Goal: Communication & Community: Answer question/provide support

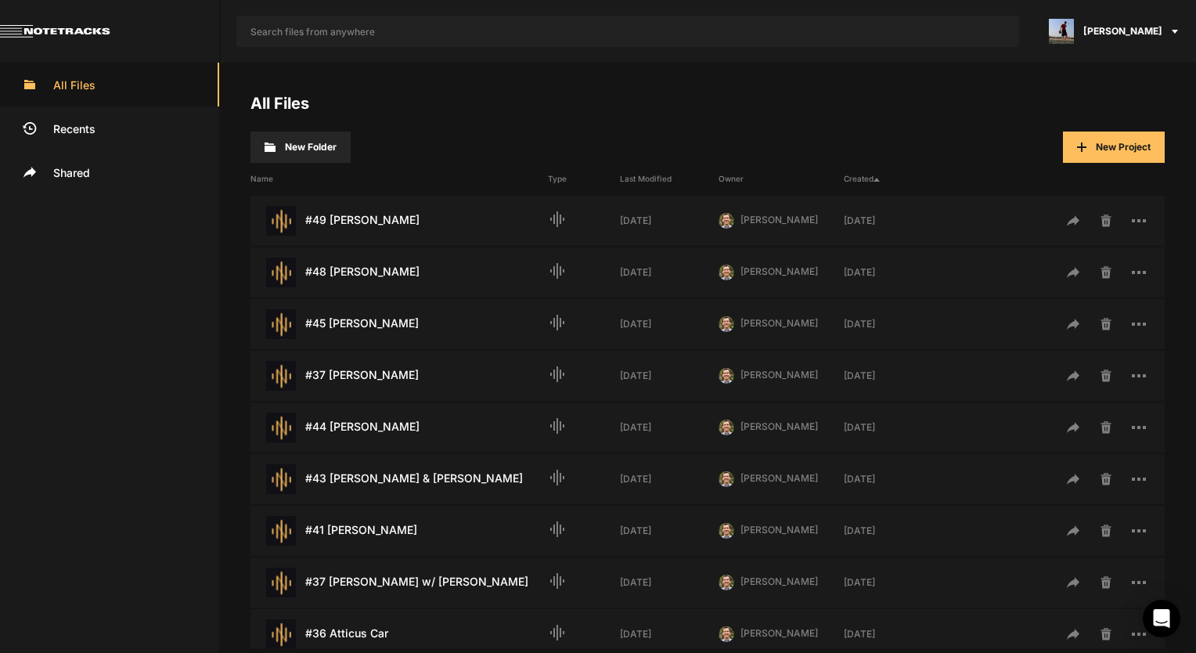
click at [353, 650] on div "All Files New Folder New Project Name Type Last Modified Owner Created #49 Ron …" at bounding box center [707, 358] width 977 height 590
click at [355, 639] on div "#36 Atticus Car Last Modified: 1 month ago" at bounding box center [398, 634] width 297 height 30
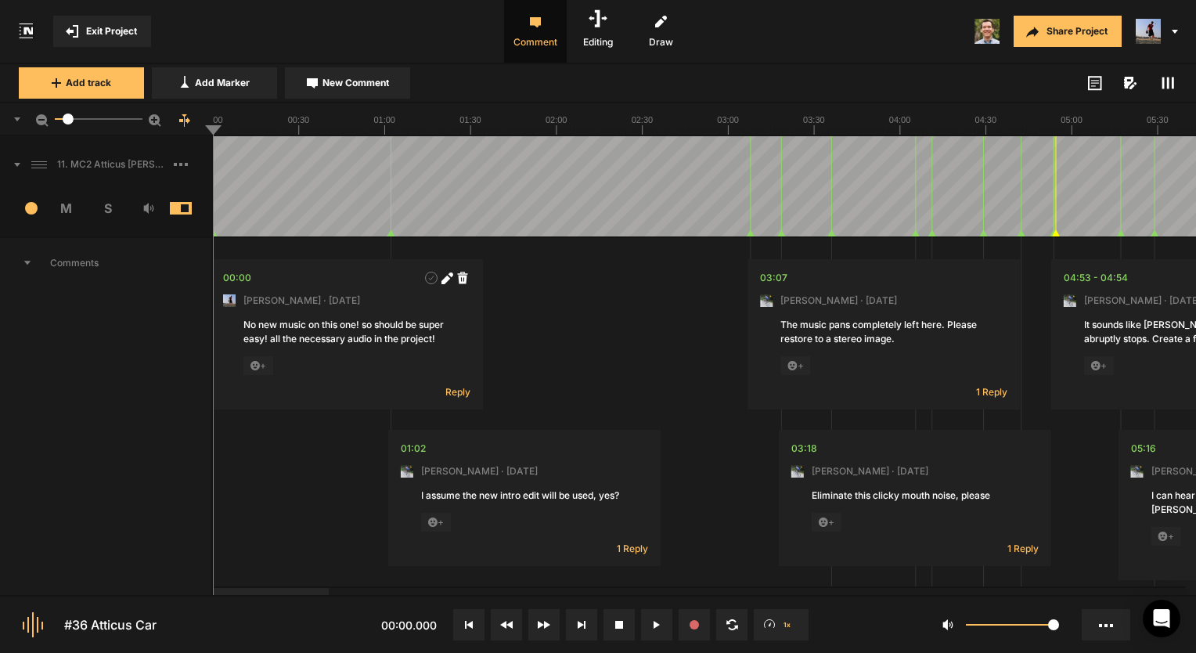
click at [88, 28] on span "Exit Project" at bounding box center [111, 31] width 51 height 14
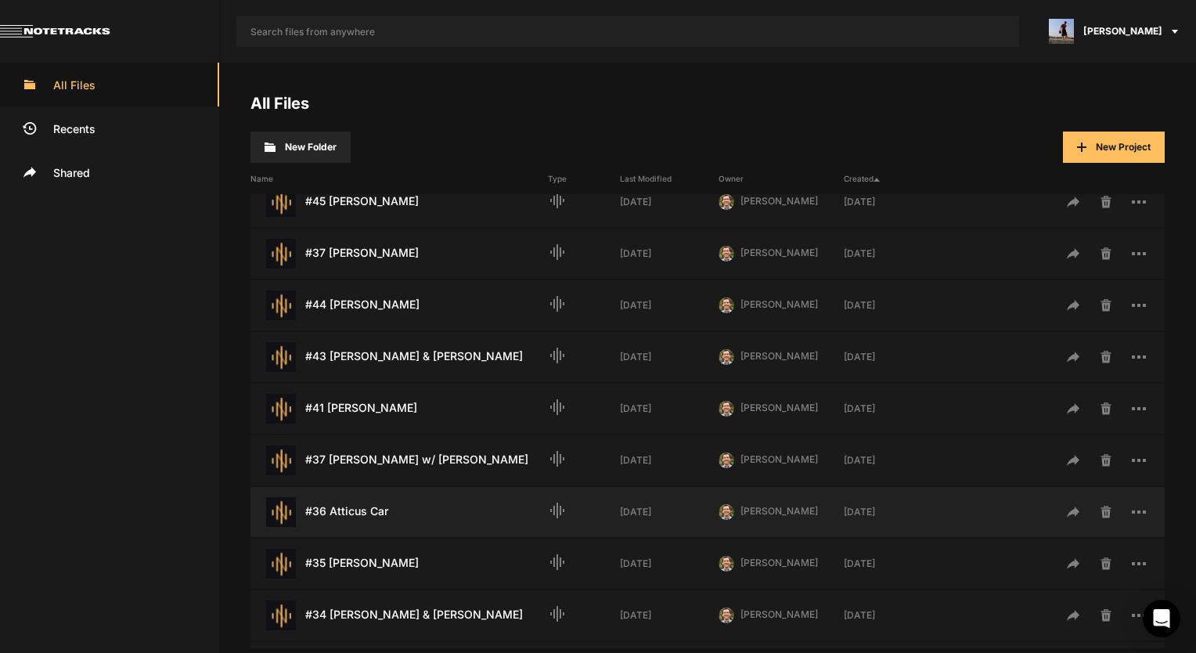
scroll to position [157, 0]
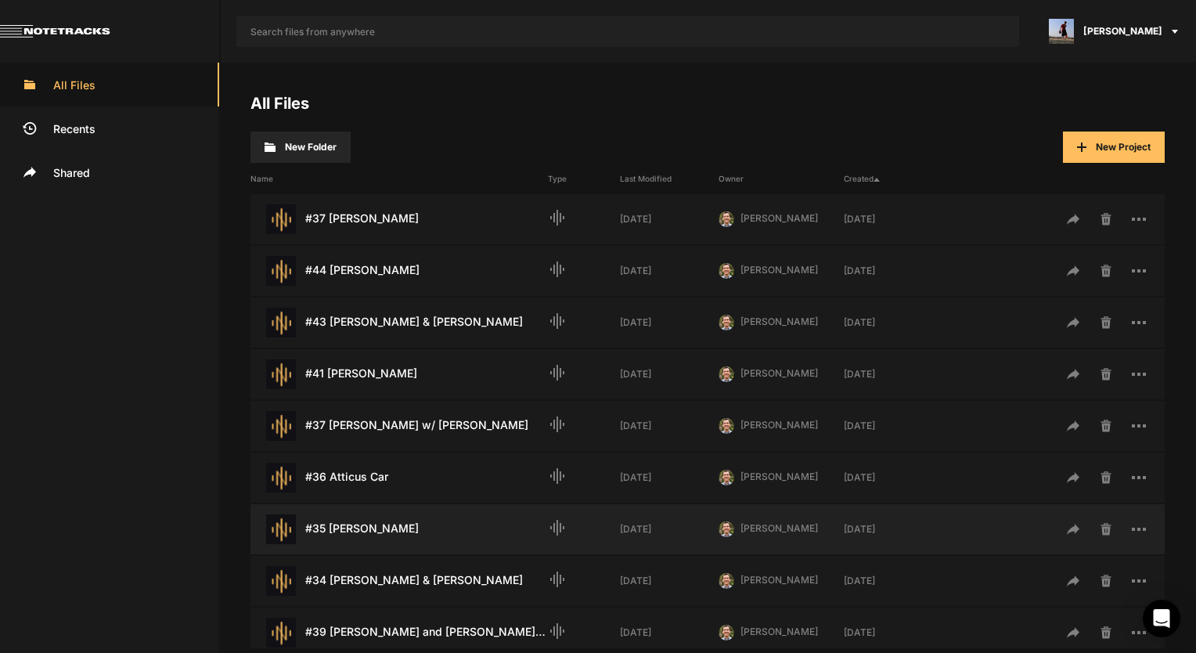
click at [395, 527] on div "#35 Yusuf Agoro Last Modified: 1 week ago" at bounding box center [398, 529] width 297 height 30
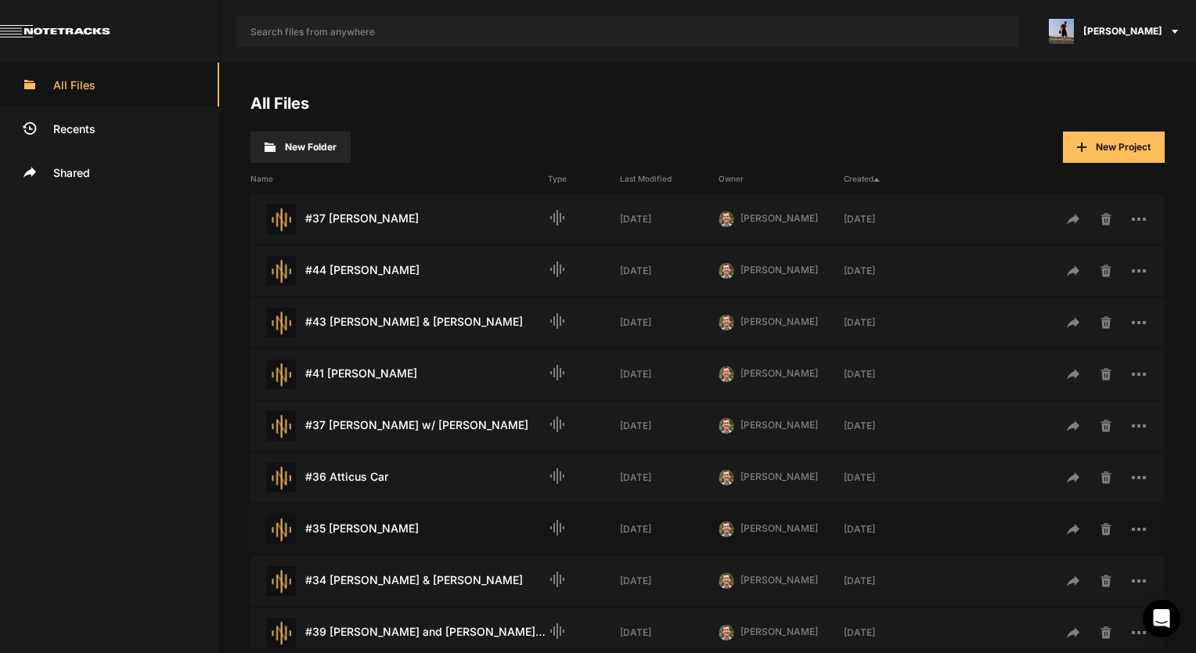
click at [395, 527] on div "#35 Yusuf Agoro Last Modified: 1 week ago" at bounding box center [398, 529] width 297 height 30
click at [368, 527] on div "#35 Yusuf Agoro Last Modified: 1 week ago" at bounding box center [398, 529] width 297 height 30
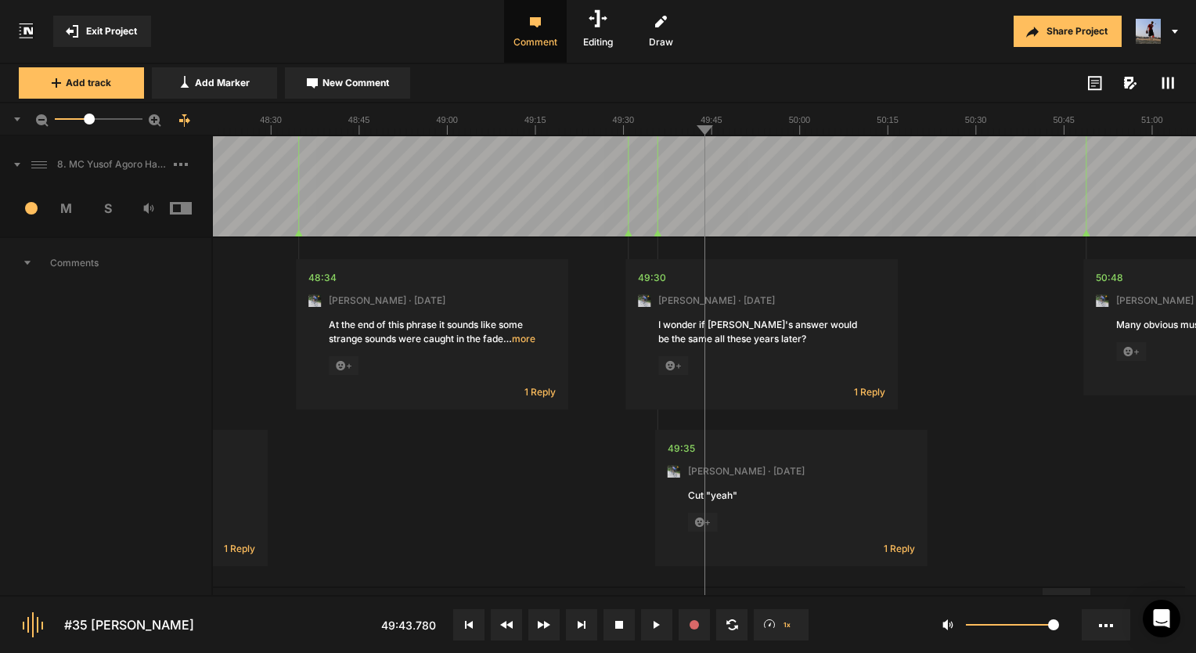
click at [81, 261] on span "Comments" at bounding box center [105, 263] width 211 height 50
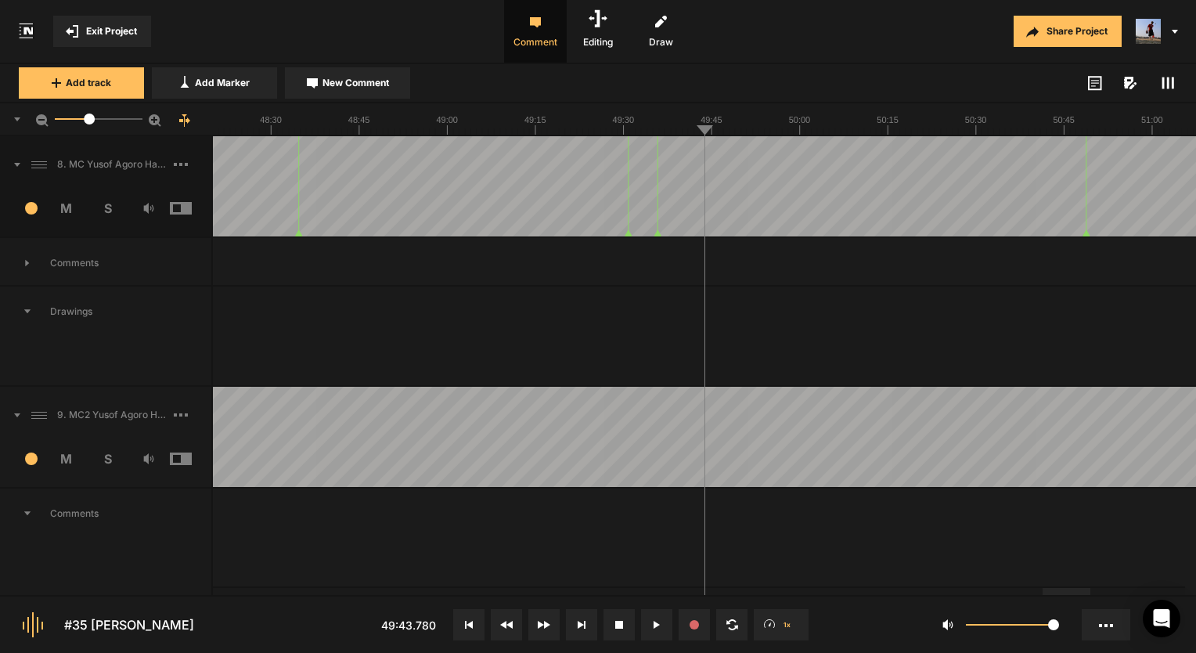
click at [476, 632] on button at bounding box center [468, 624] width 31 height 31
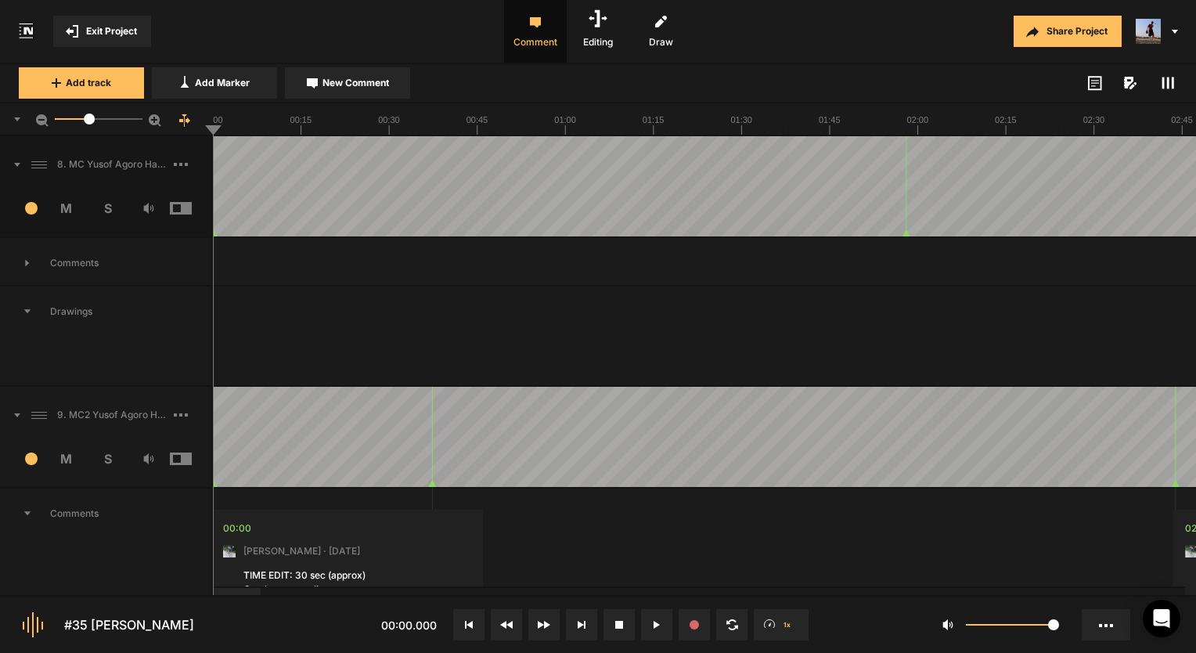
click at [114, 17] on button "Exit Project" at bounding box center [102, 31] width 98 height 31
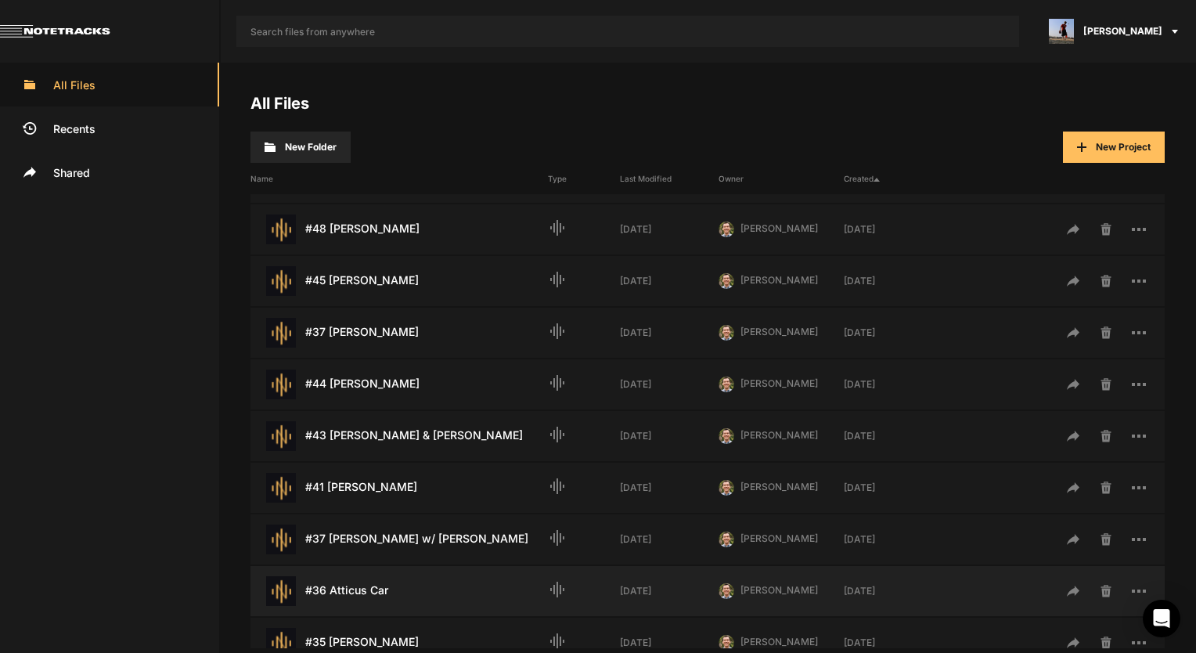
scroll to position [78, 0]
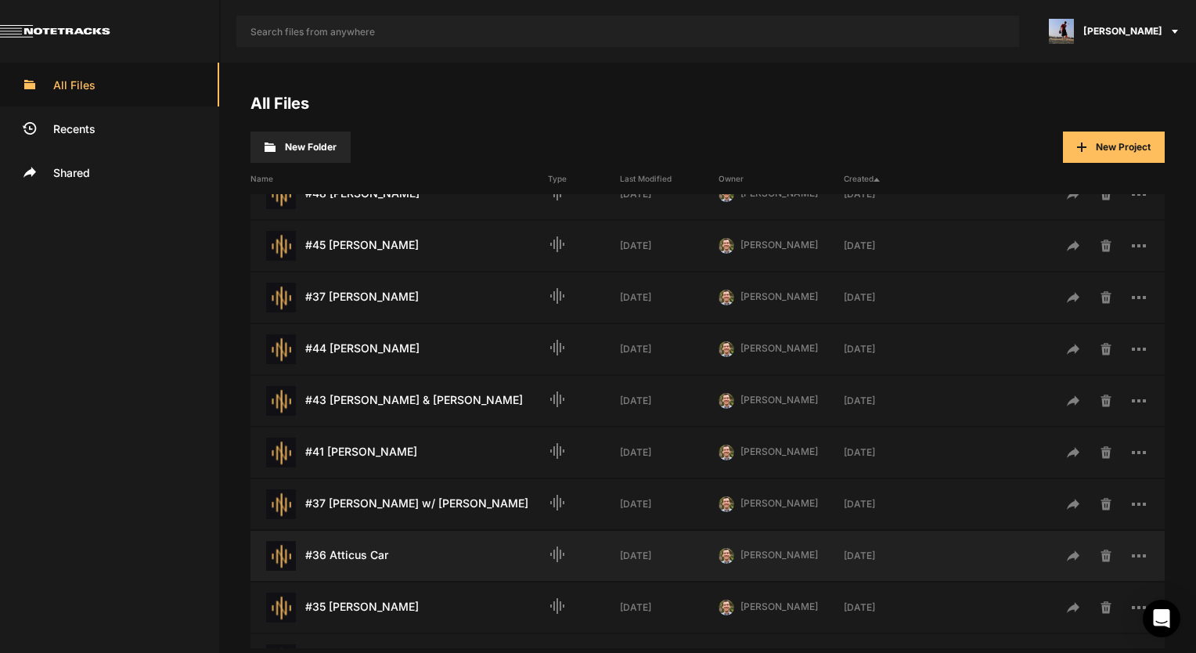
click at [380, 560] on div "#36 Atticus Car Last Modified: 1 month ago" at bounding box center [398, 556] width 297 height 30
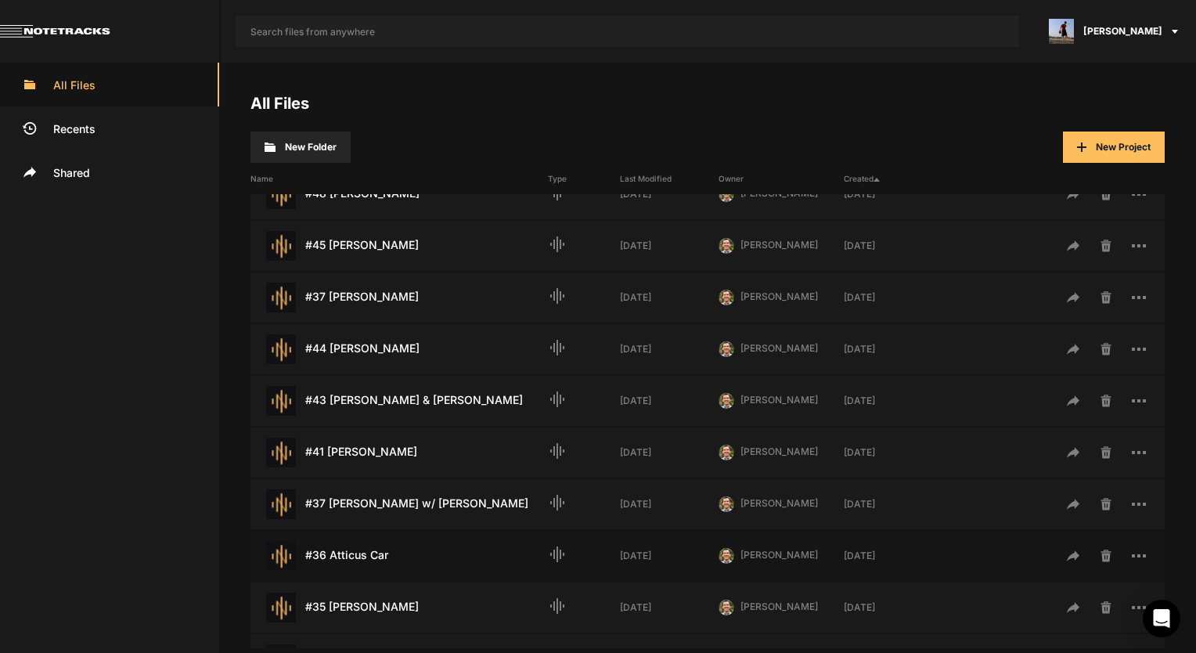
click at [380, 560] on div "#36 Atticus Car Last Modified: 1 month ago" at bounding box center [398, 556] width 297 height 30
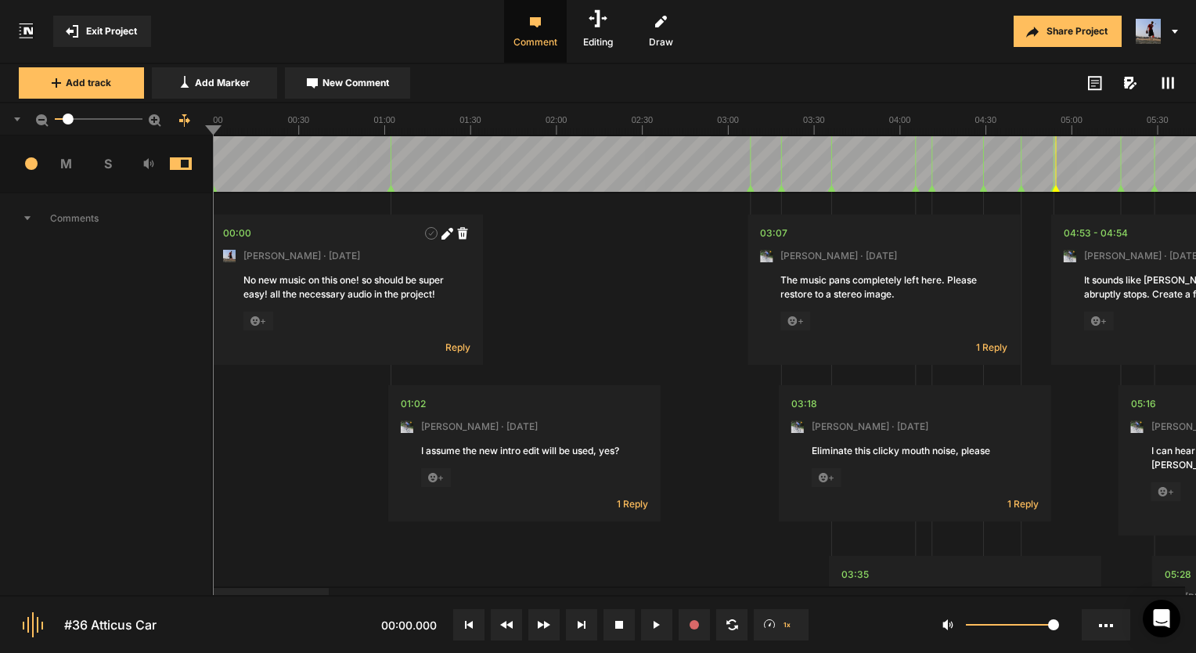
scroll to position [78, 0]
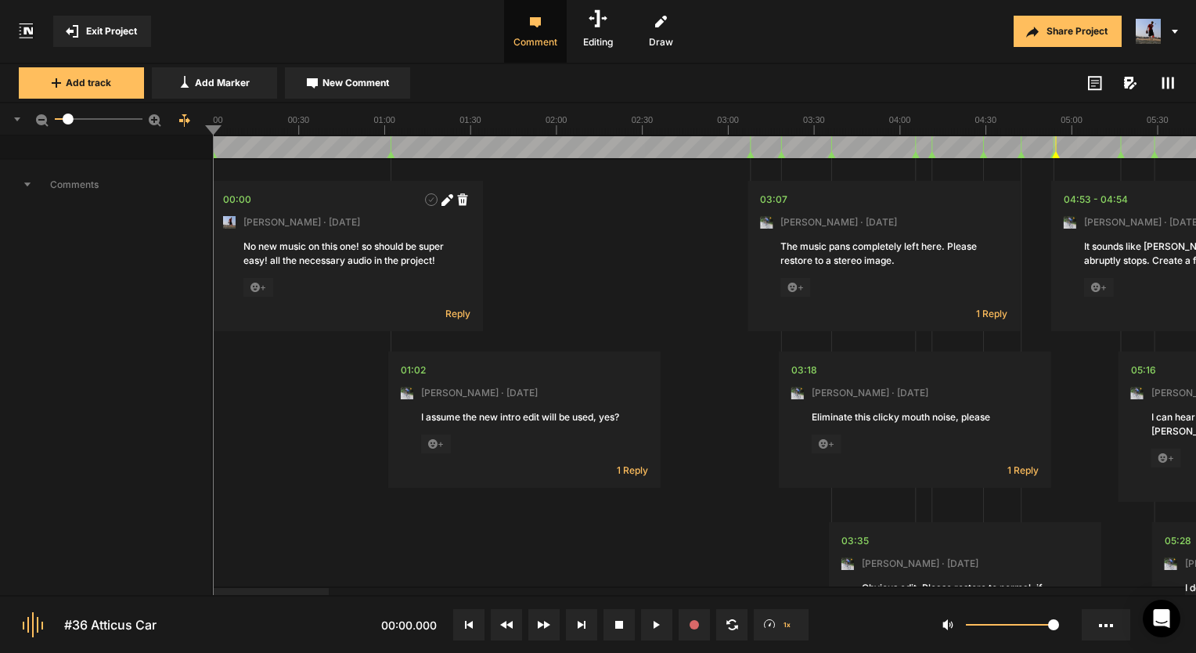
click at [1169, 77] on icon at bounding box center [1167, 83] width 13 height 13
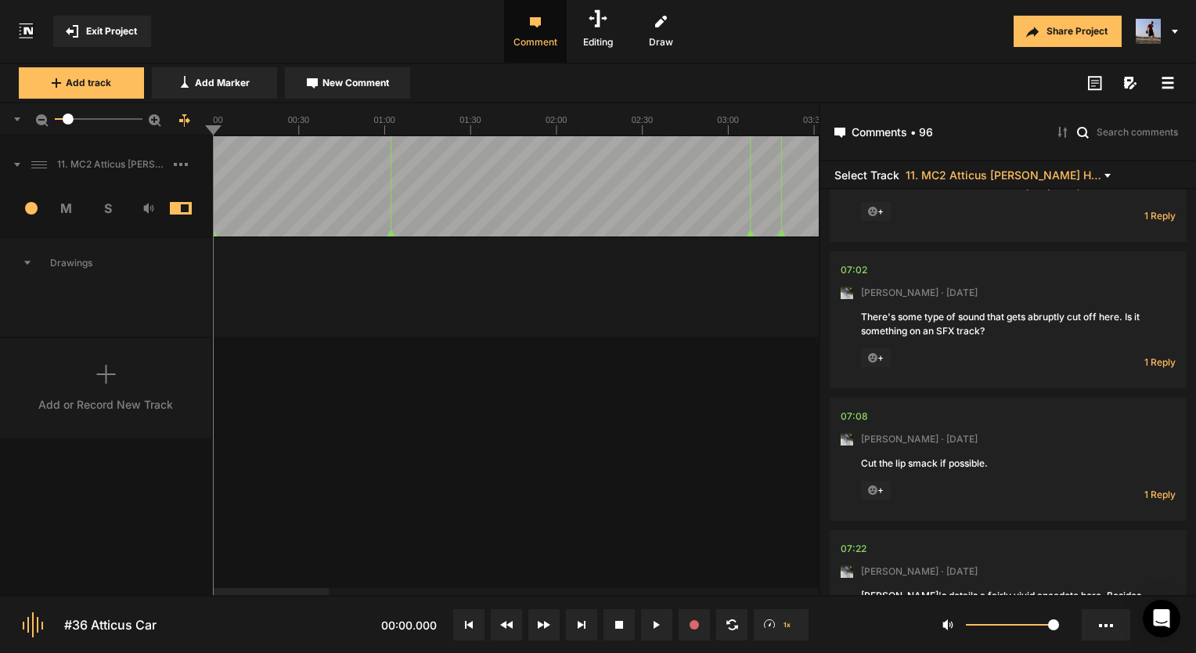
scroll to position [2426, 0]
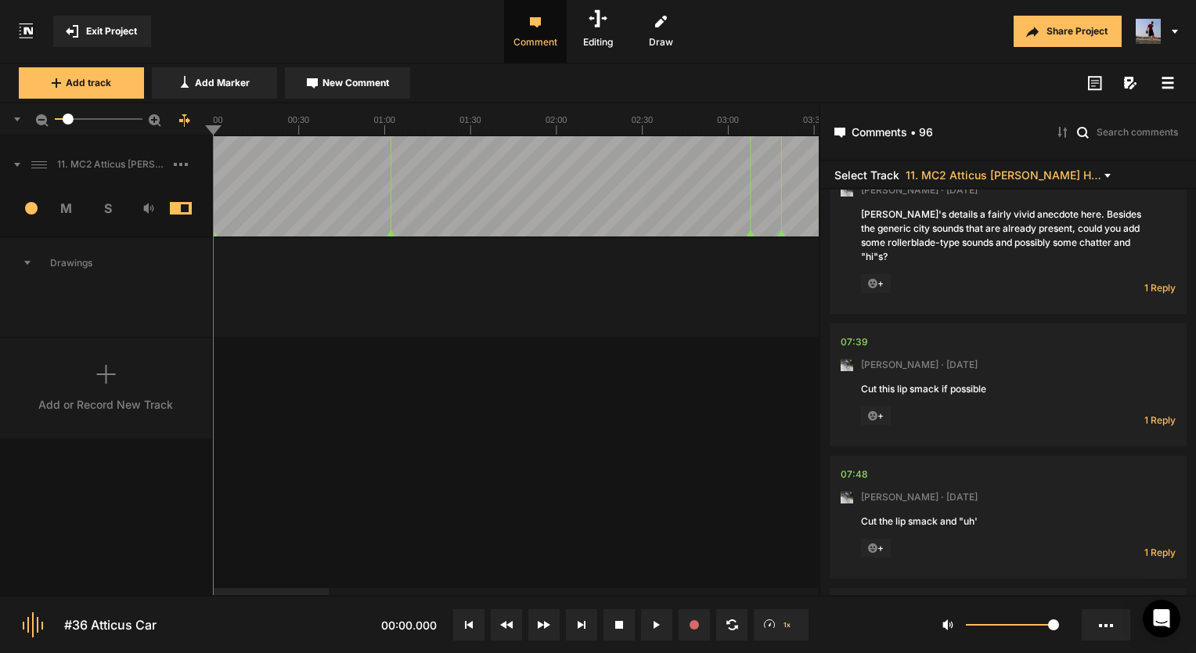
click at [398, 437] on div "11. MC2 Atticus [PERSON_NAME] Hard Lock Copy 01 1 M S Comments 00:00 [PERSON_NA…" at bounding box center [409, 365] width 819 height 459
click at [1173, 84] on icon at bounding box center [1167, 83] width 13 height 13
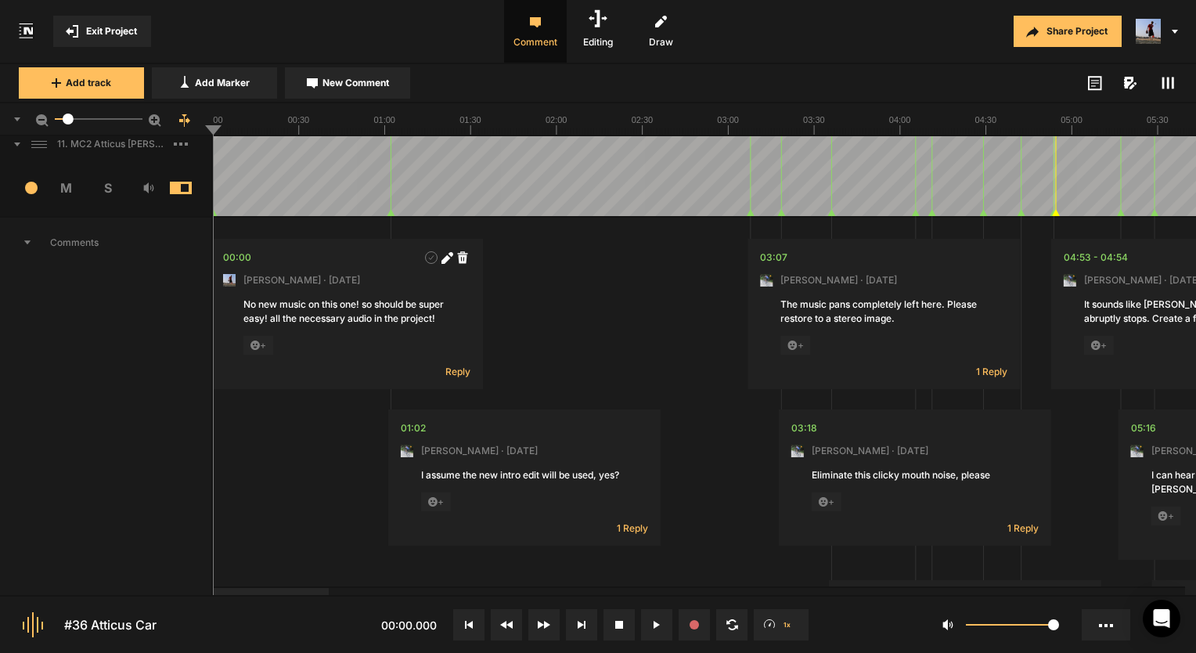
scroll to position [0, 0]
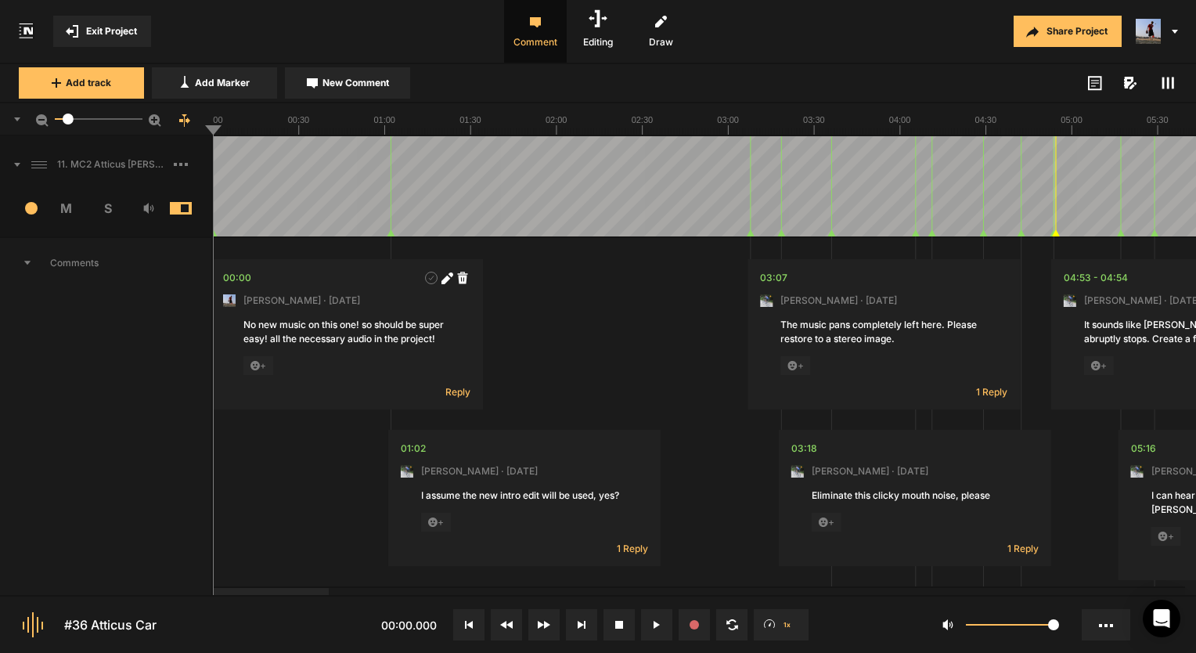
click at [27, 255] on span "Comments" at bounding box center [105, 263] width 211 height 50
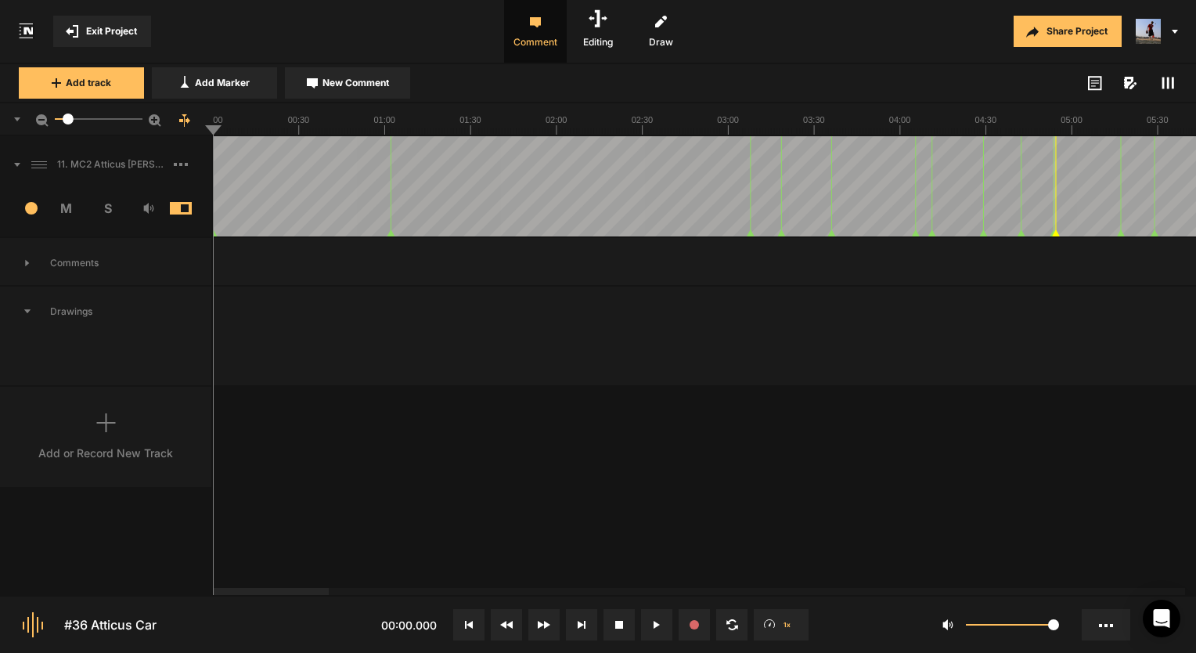
click at [117, 35] on span "Exit Project" at bounding box center [111, 31] width 51 height 14
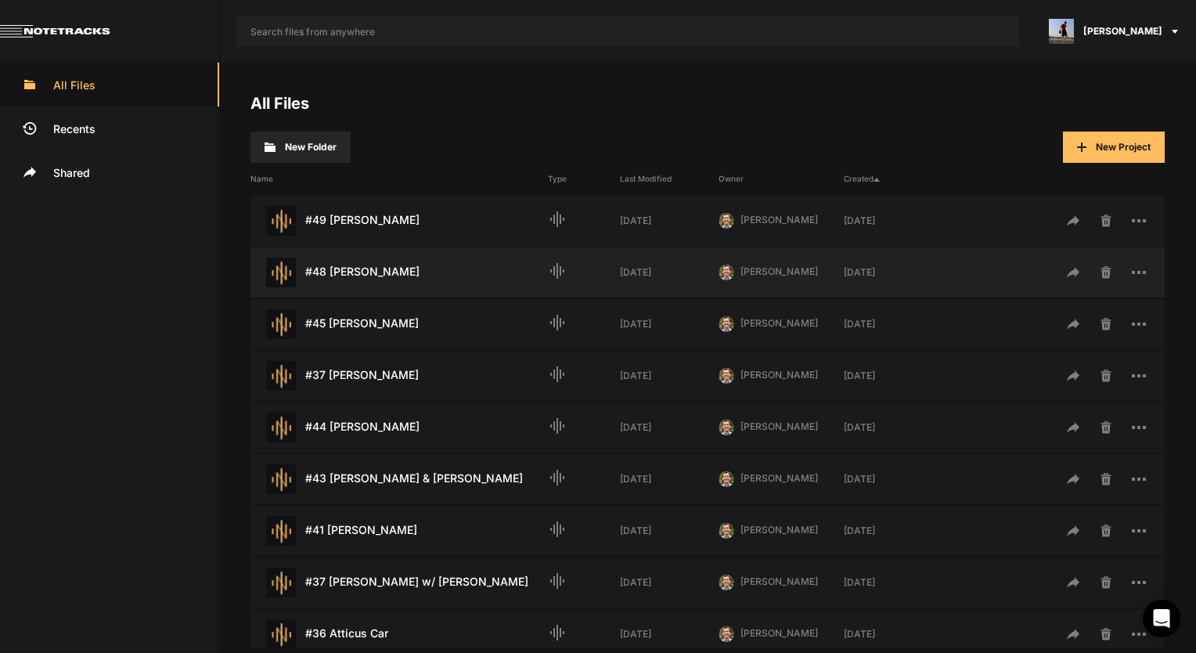
click at [373, 269] on div "#48 [PERSON_NAME] Last Modified: [DATE]" at bounding box center [398, 272] width 297 height 30
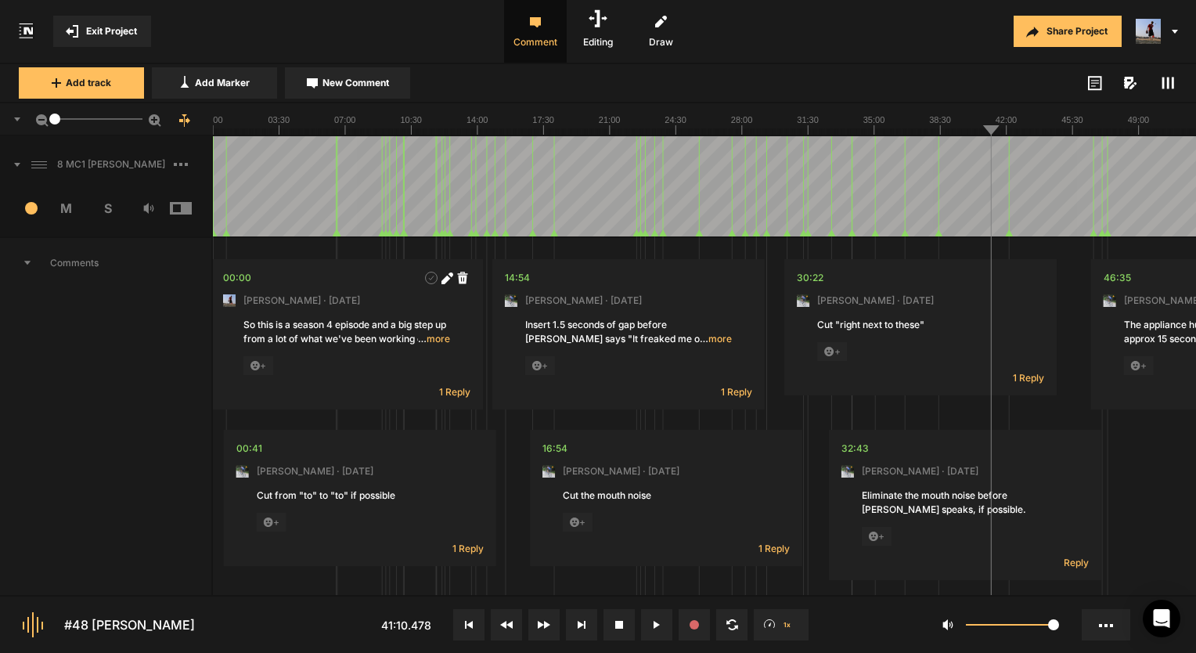
click at [34, 263] on span "Comments" at bounding box center [105, 263] width 211 height 50
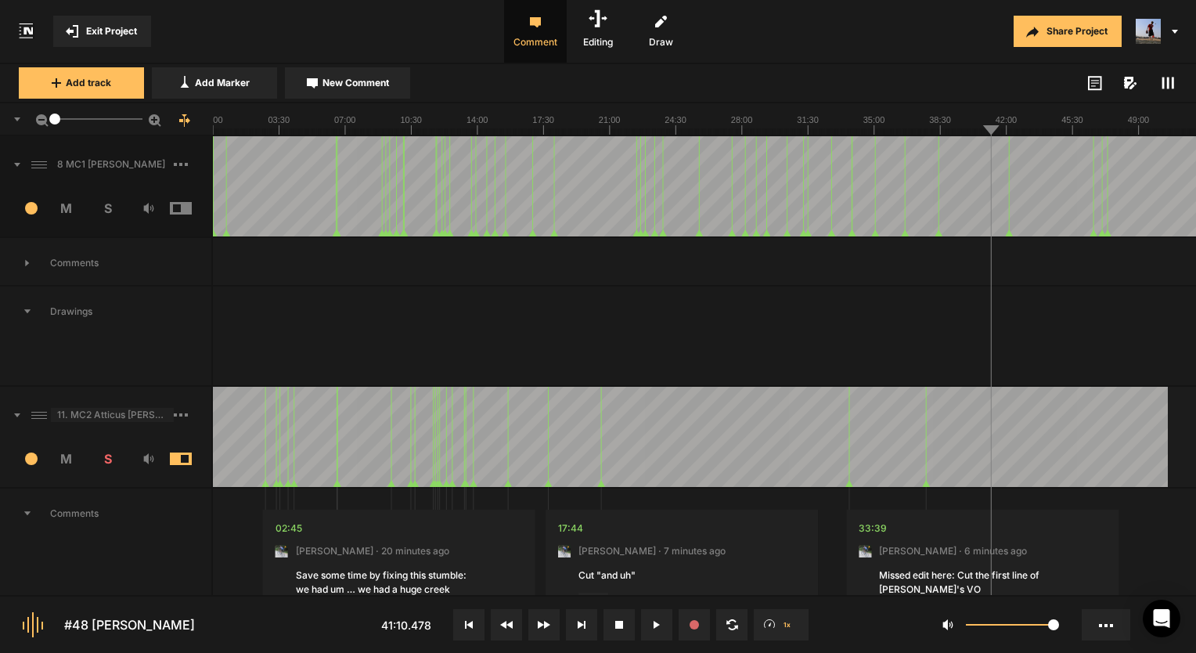
click at [131, 415] on span "11. MC2 Atticus [PERSON_NAME] Hard Lock Copy 01_1" at bounding box center [112, 415] width 123 height 14
click at [119, 396] on div "11. MC2 Atticus [PERSON_NAME] Hard Lock Copy 01_1" at bounding box center [105, 415] width 211 height 50
click at [1164, 77] on icon at bounding box center [1167, 83] width 13 height 13
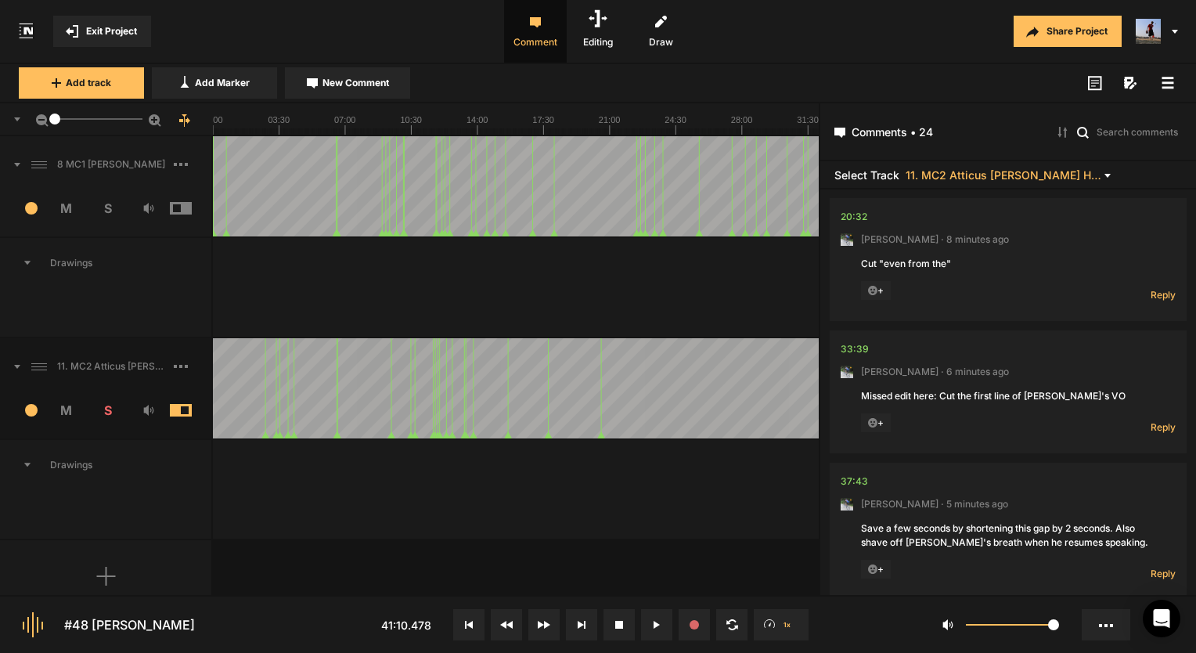
scroll to position [2880, 0]
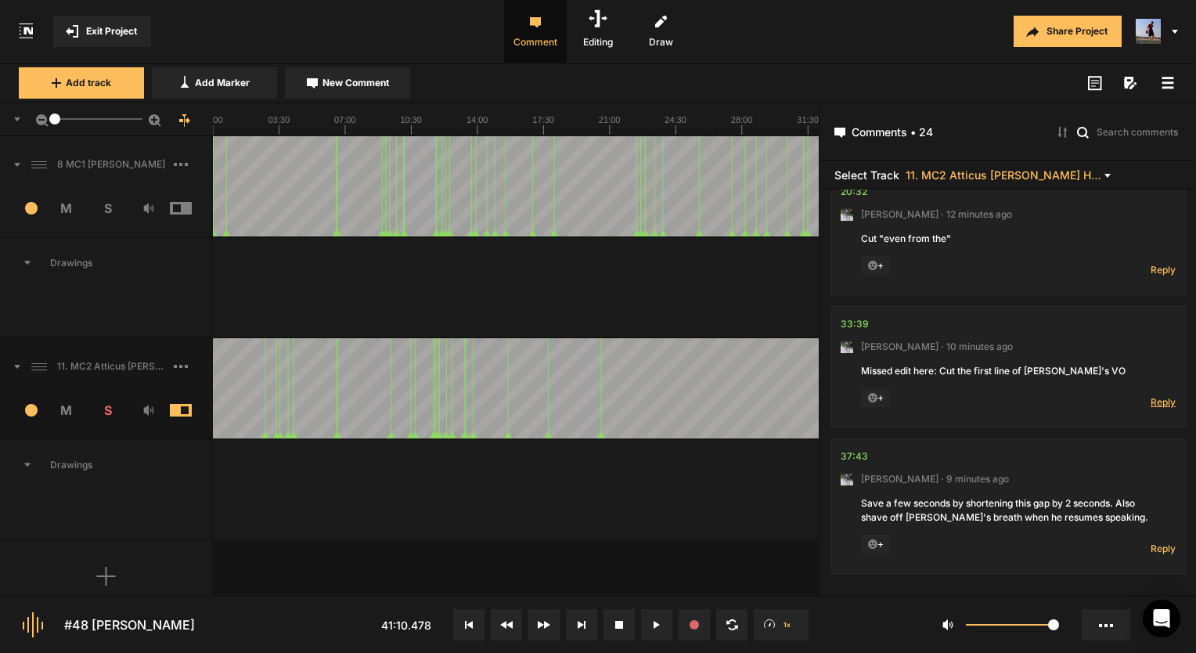
click at [1165, 399] on span "Reply" at bounding box center [1162, 401] width 25 height 13
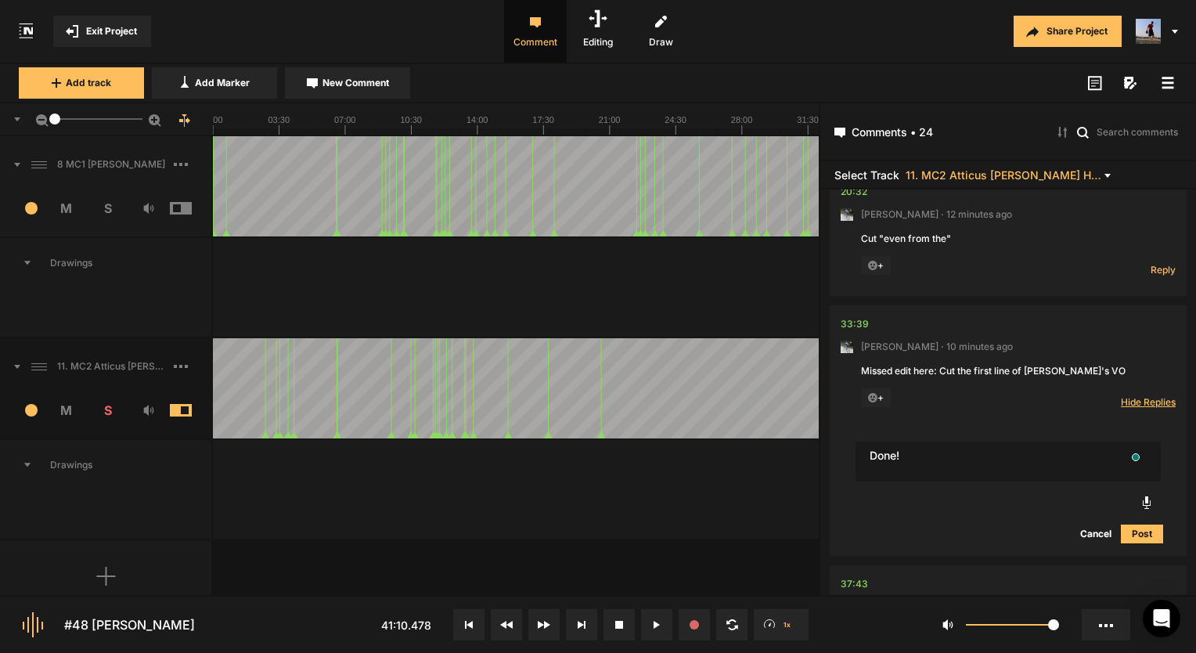
type textarea "Done!"
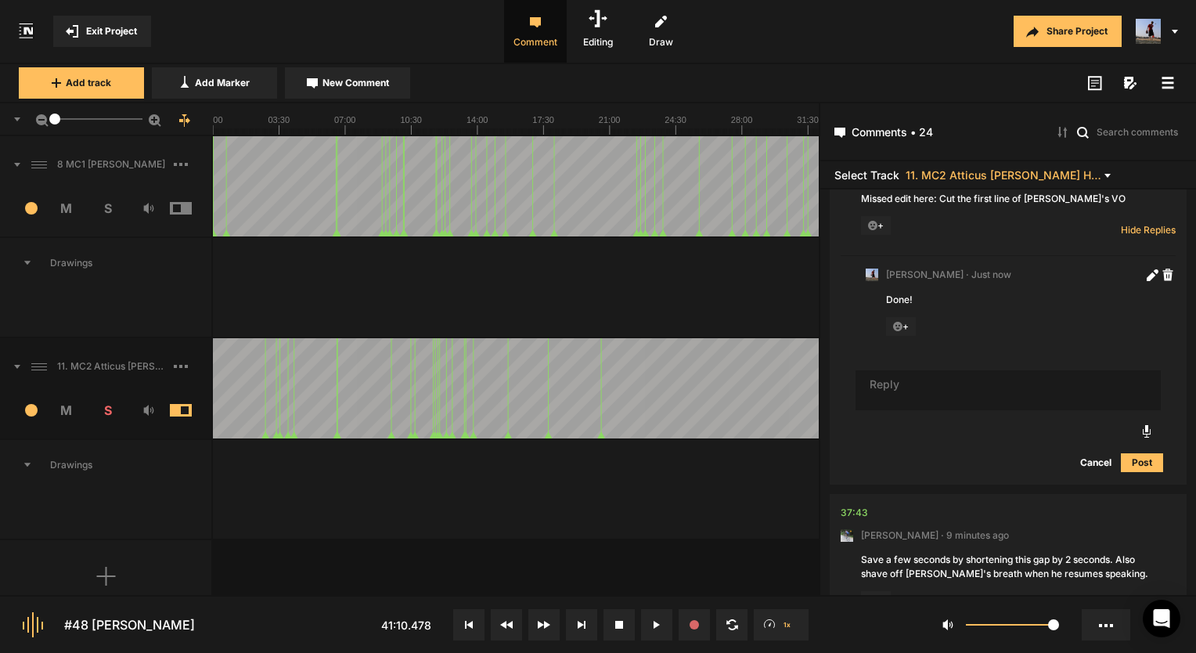
scroll to position [3108, 0]
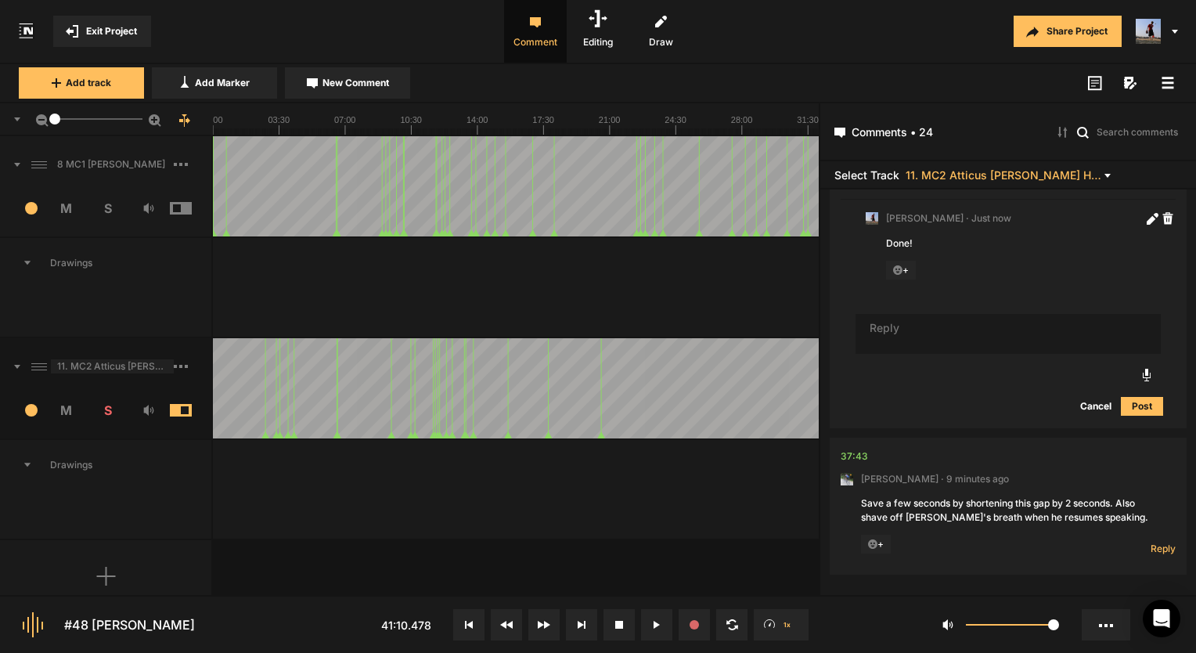
drag, startPoint x: 111, startPoint y: 377, endPoint x: 88, endPoint y: 369, distance: 24.7
drag, startPoint x: 88, startPoint y: 369, endPoint x: 188, endPoint y: 390, distance: 102.2
click at [188, 391] on div "2 M S" at bounding box center [105, 414] width 211 height 47
click at [185, 368] on span at bounding box center [193, 366] width 38 height 25
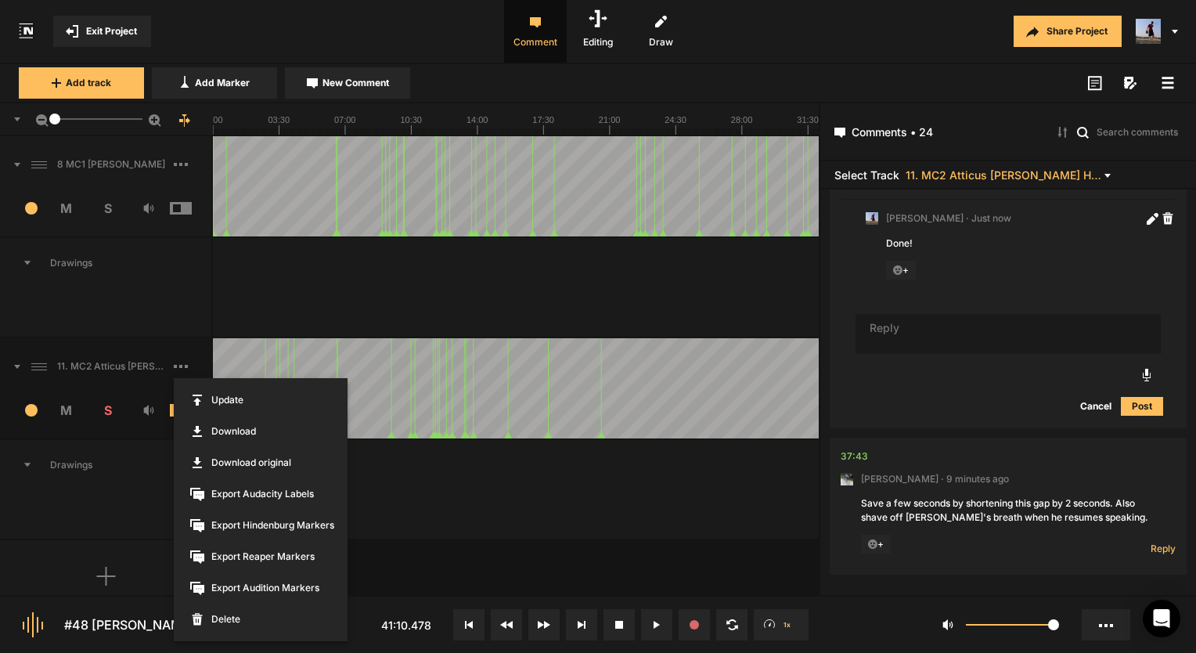
click at [115, 471] on div at bounding box center [598, 326] width 1196 height 653
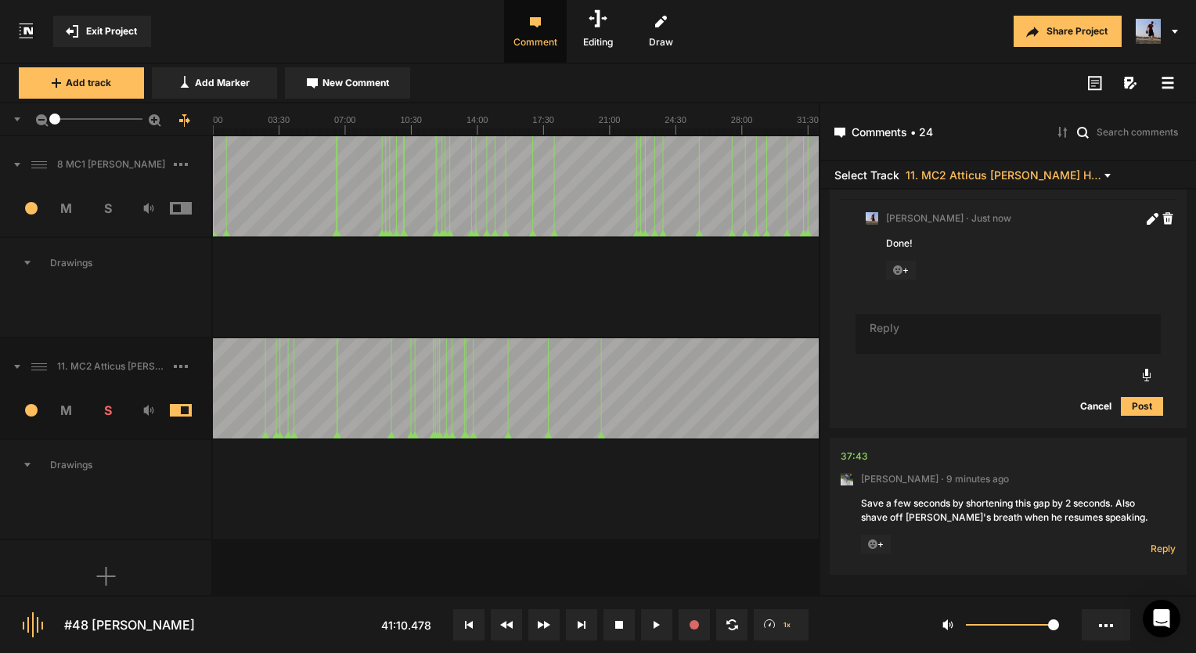
click at [47, 365] on span at bounding box center [39, 366] width 24 height 25
drag, startPoint x: 41, startPoint y: 365, endPoint x: 53, endPoint y: 365, distance: 12.5
click at [16, 365] on icon at bounding box center [17, 367] width 6 height 4
click at [16, 363] on icon at bounding box center [18, 366] width 4 height 6
click at [16, 365] on icon at bounding box center [17, 367] width 6 height 4
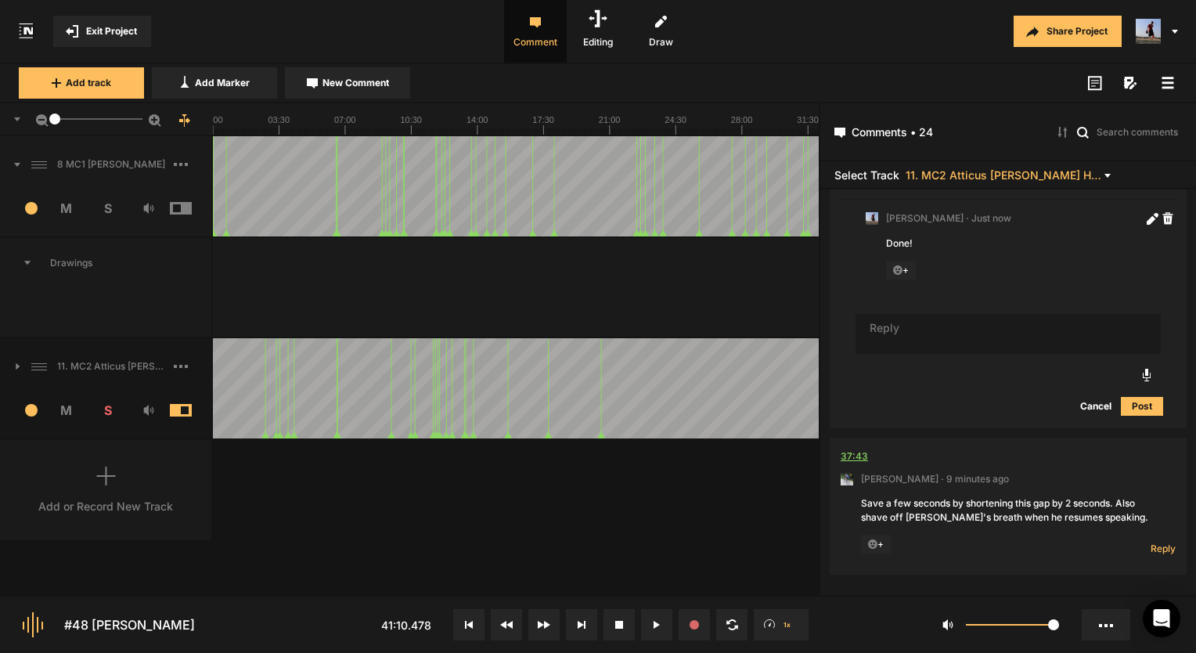
click at [848, 453] on div "37:43" at bounding box center [853, 456] width 27 height 16
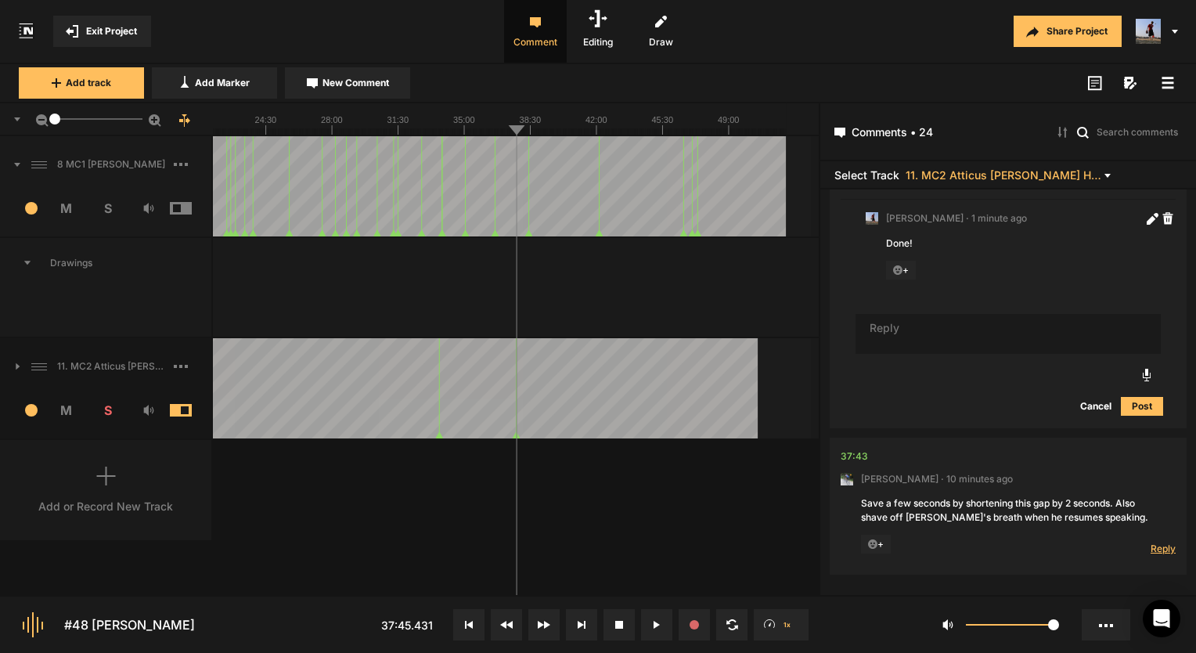
click at [1152, 543] on span "Reply" at bounding box center [1162, 548] width 25 height 13
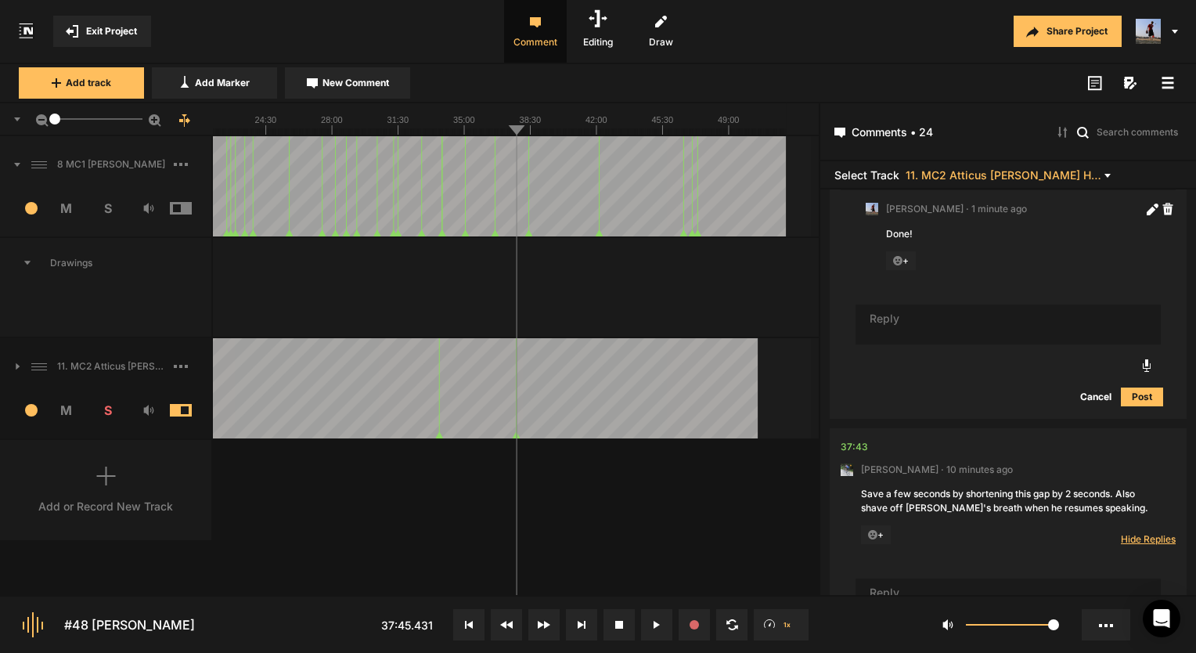
scroll to position [3118, 0]
type textarea "Done!"
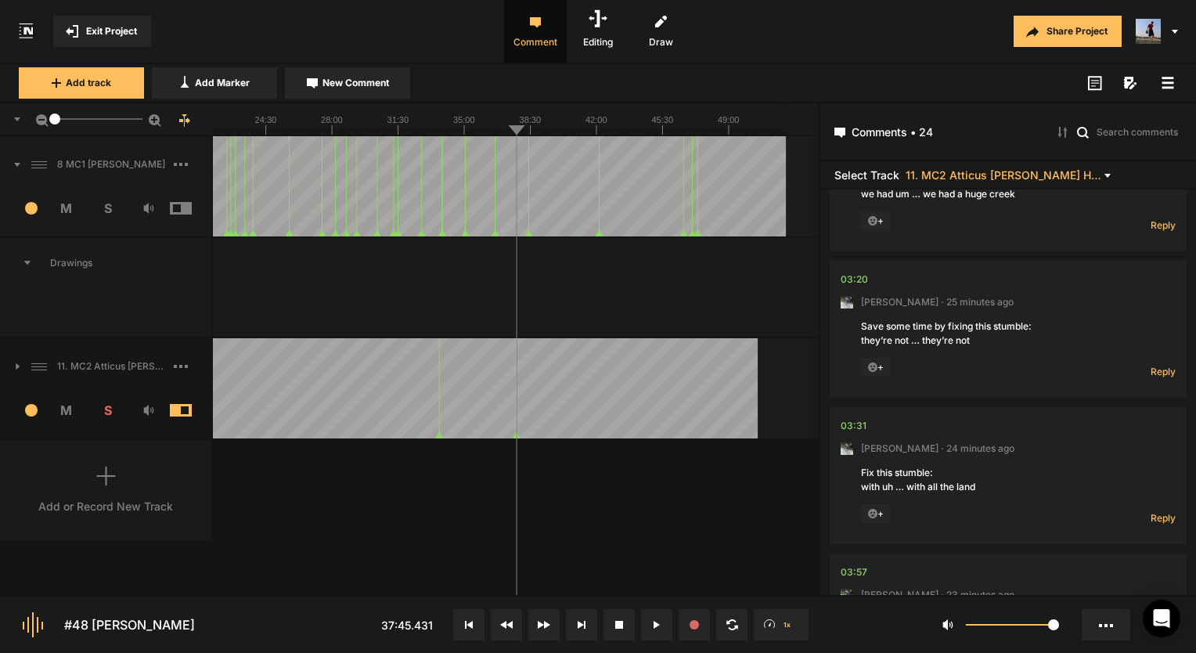
scroll to position [0, 0]
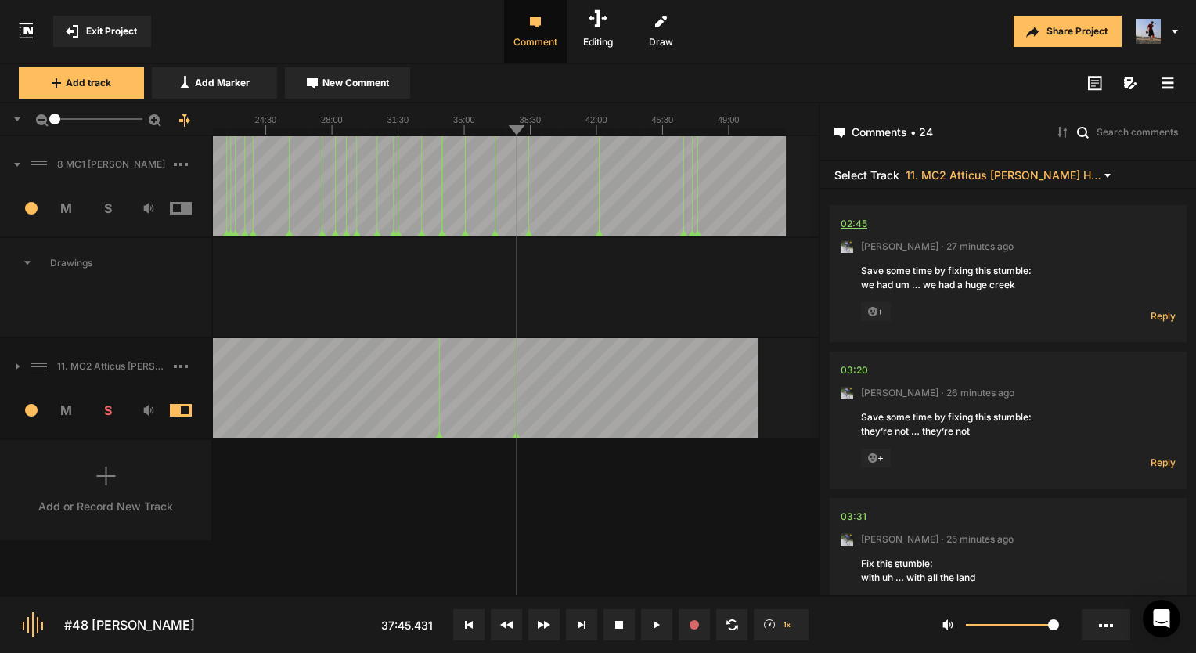
click at [844, 226] on div "02:45" at bounding box center [853, 224] width 27 height 16
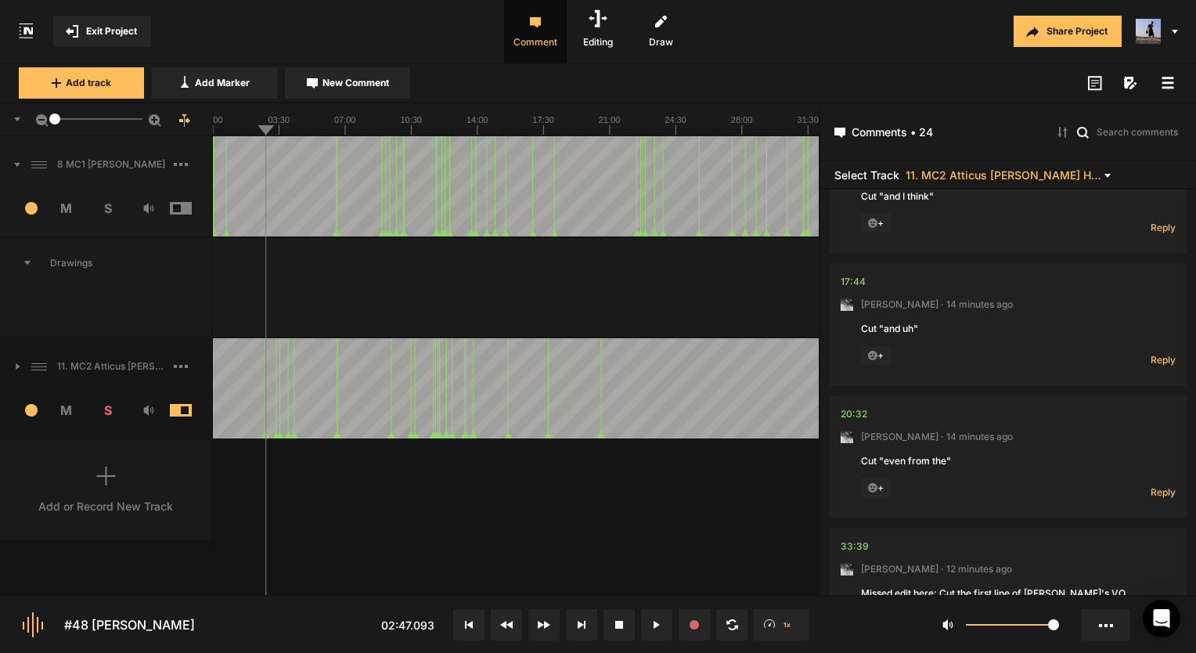
scroll to position [2633, 0]
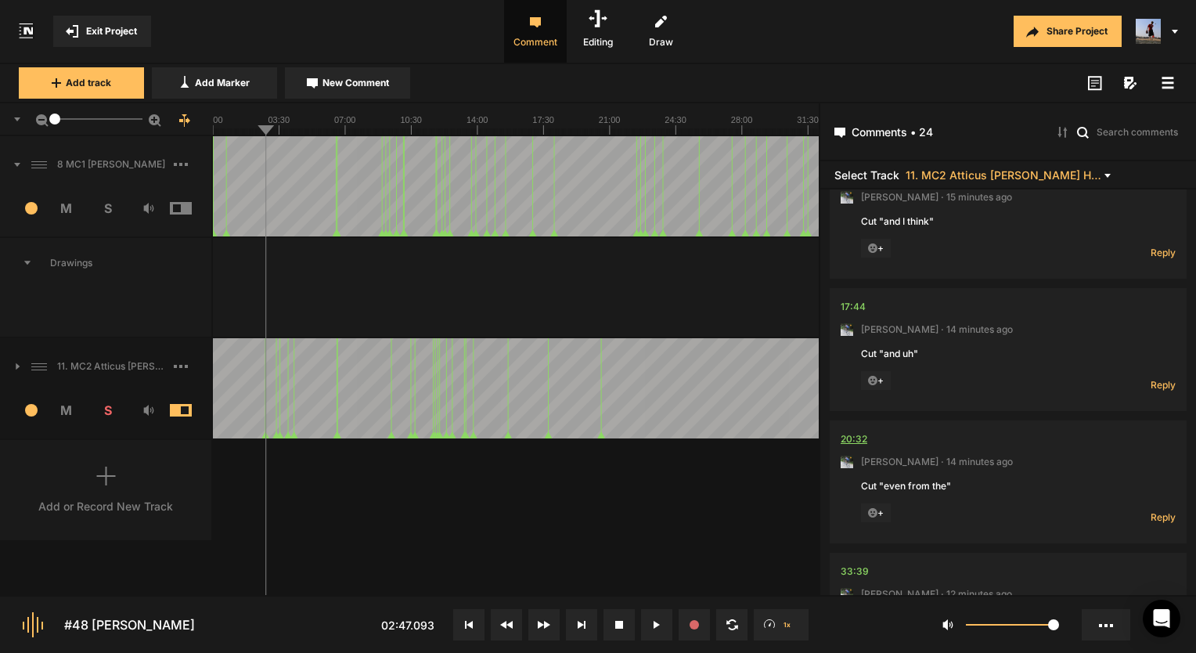
click at [858, 438] on div "20:32" at bounding box center [853, 439] width 27 height 16
click at [1154, 510] on span "Reply" at bounding box center [1162, 516] width 25 height 13
type textarea "Done!"
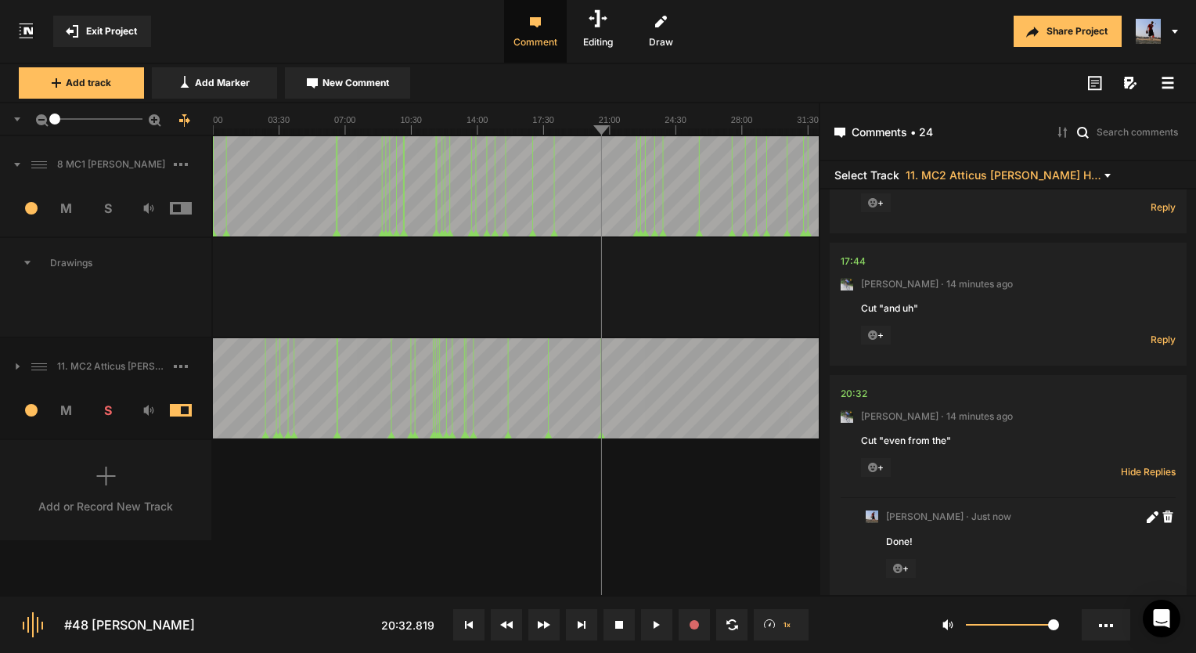
scroll to position [2557, 0]
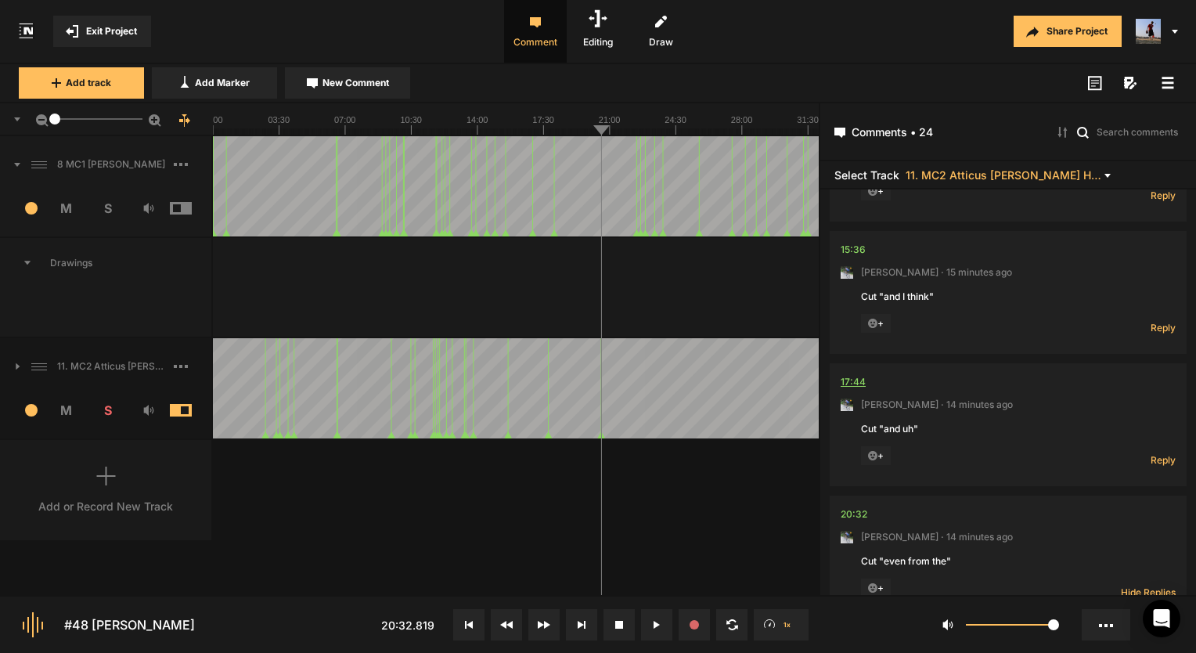
click at [858, 380] on div "17:44" at bounding box center [852, 382] width 25 height 16
click at [1151, 453] on span "Reply" at bounding box center [1162, 459] width 25 height 13
type textarea "Done!"
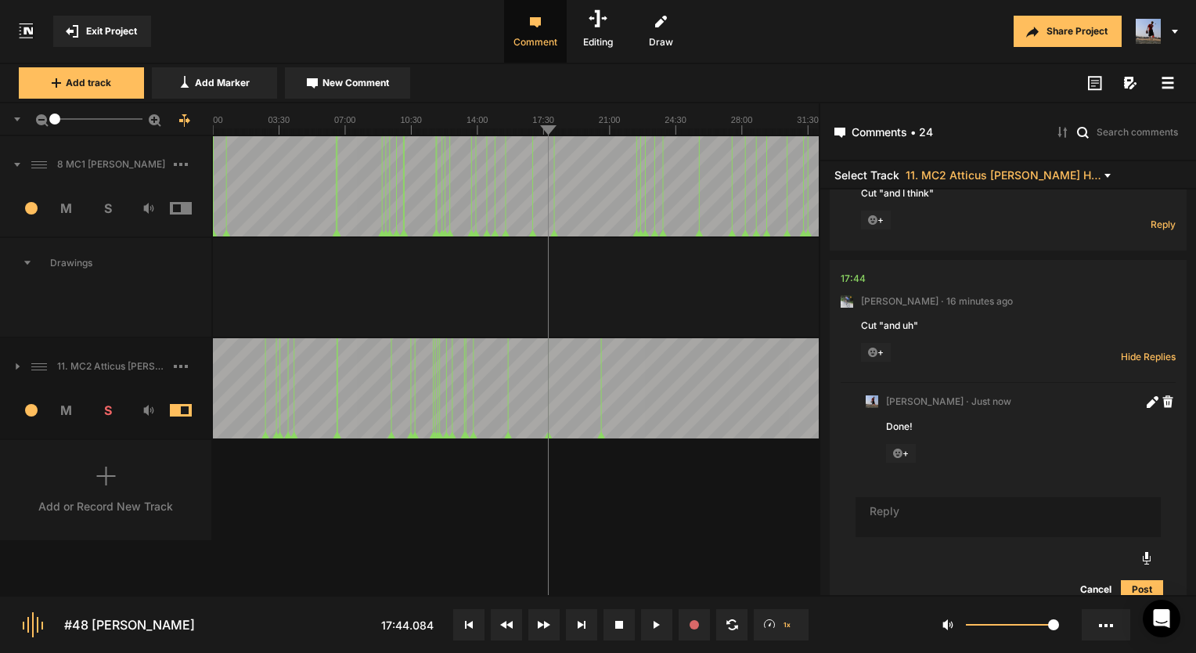
scroll to position [2426, 0]
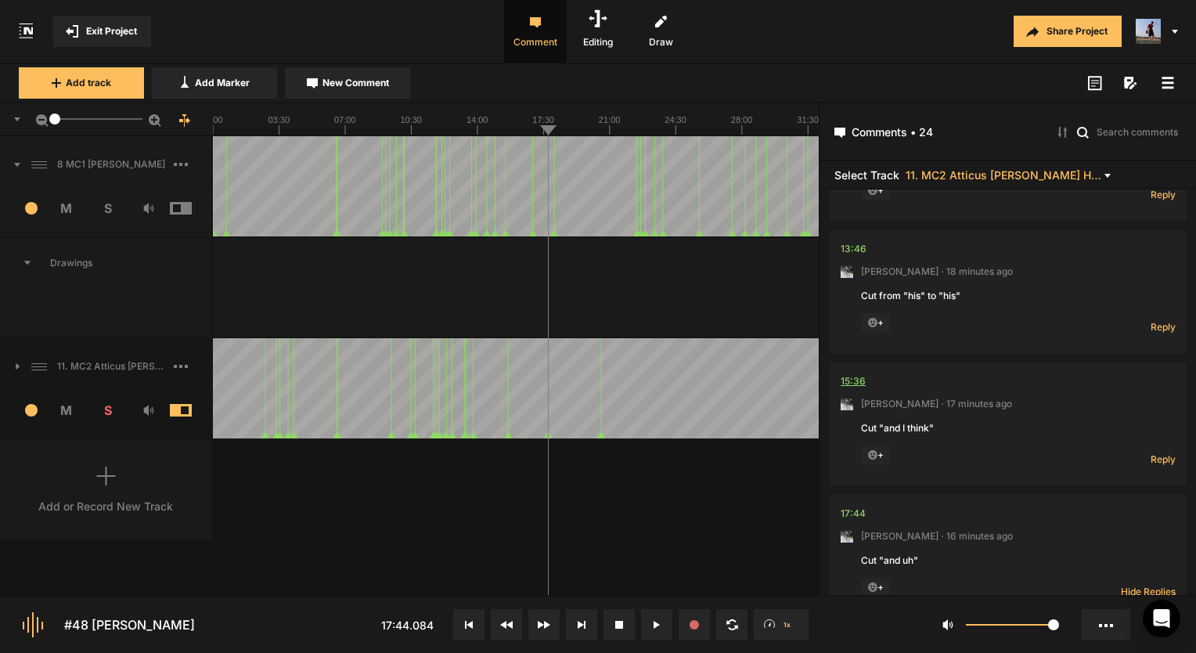
click at [859, 379] on div "15:36" at bounding box center [852, 381] width 25 height 16
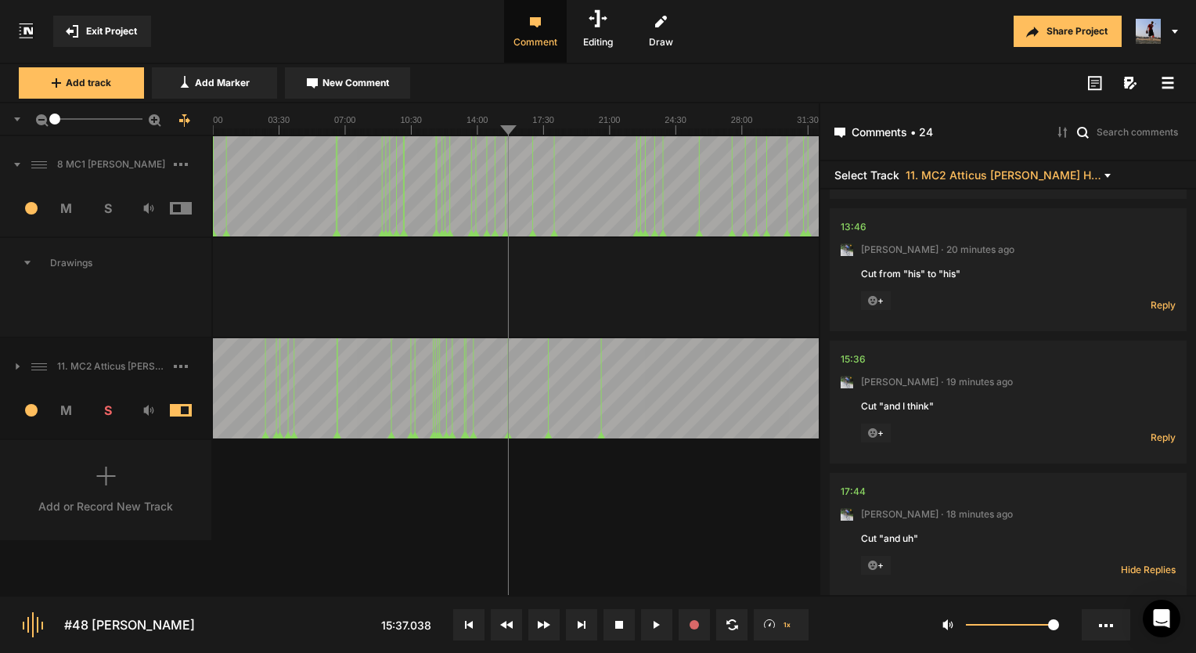
scroll to position [2504, 0]
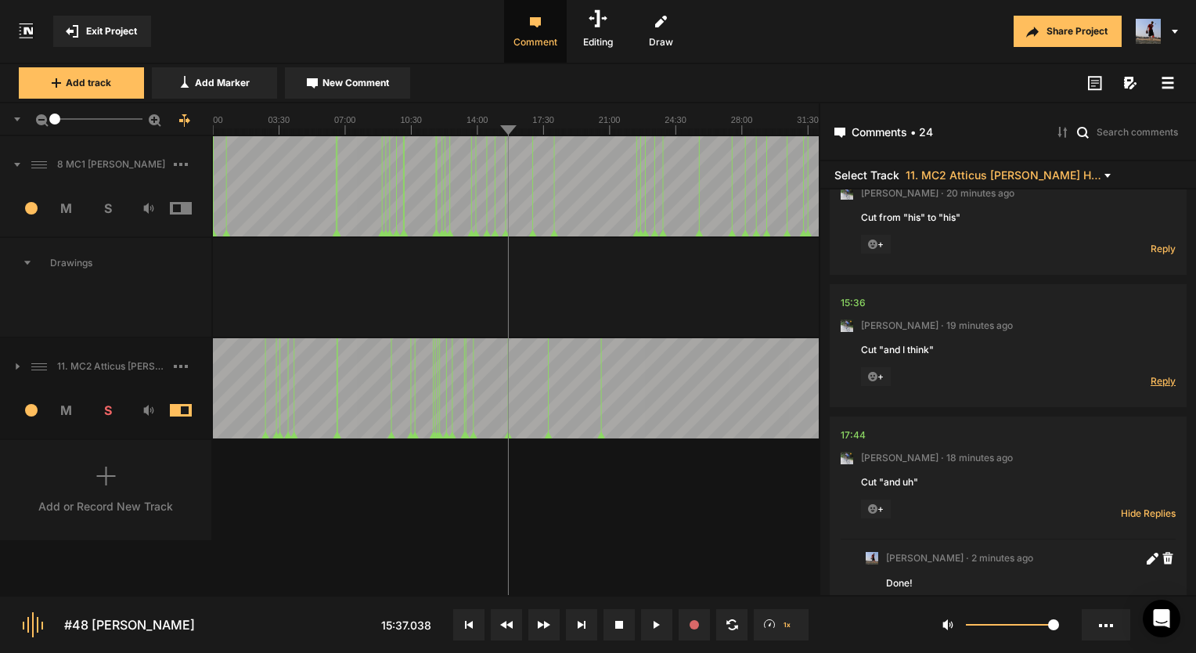
click at [1157, 374] on span "Reply" at bounding box center [1162, 380] width 25 height 13
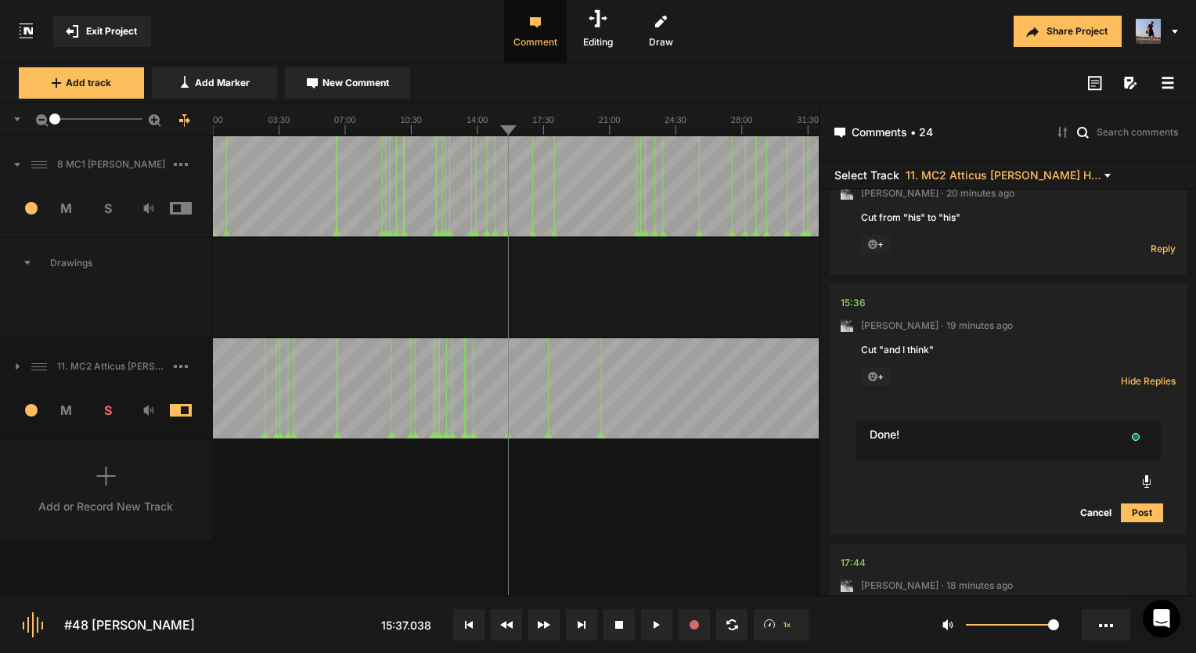
type textarea "Done!"
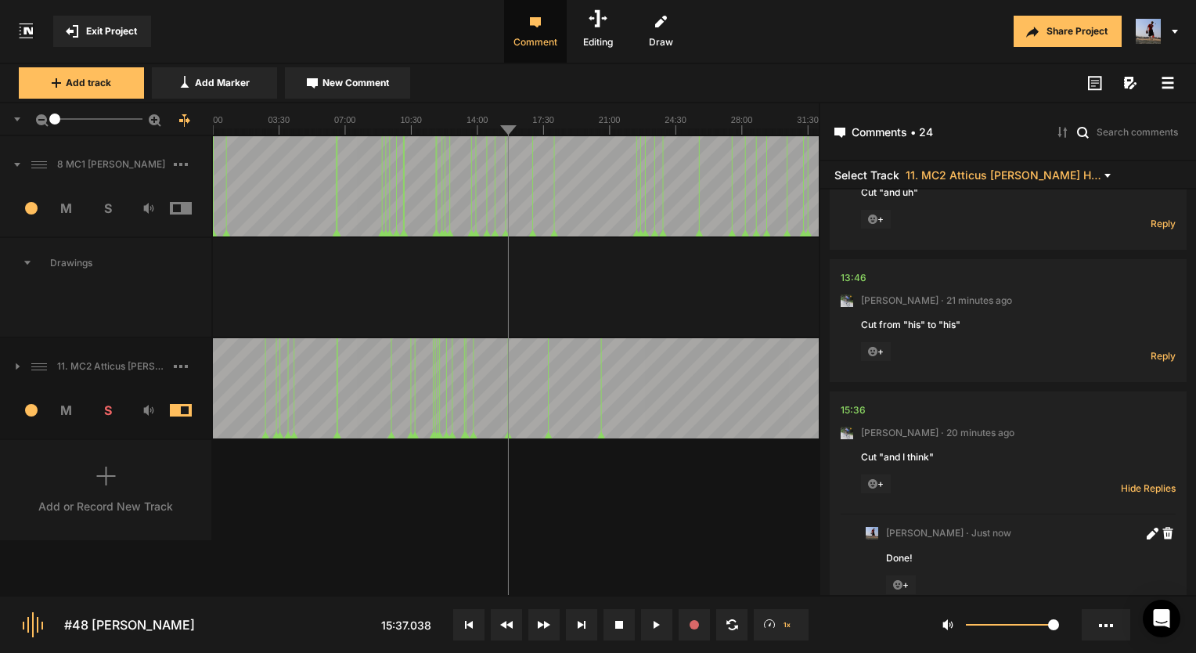
scroll to position [2372, 0]
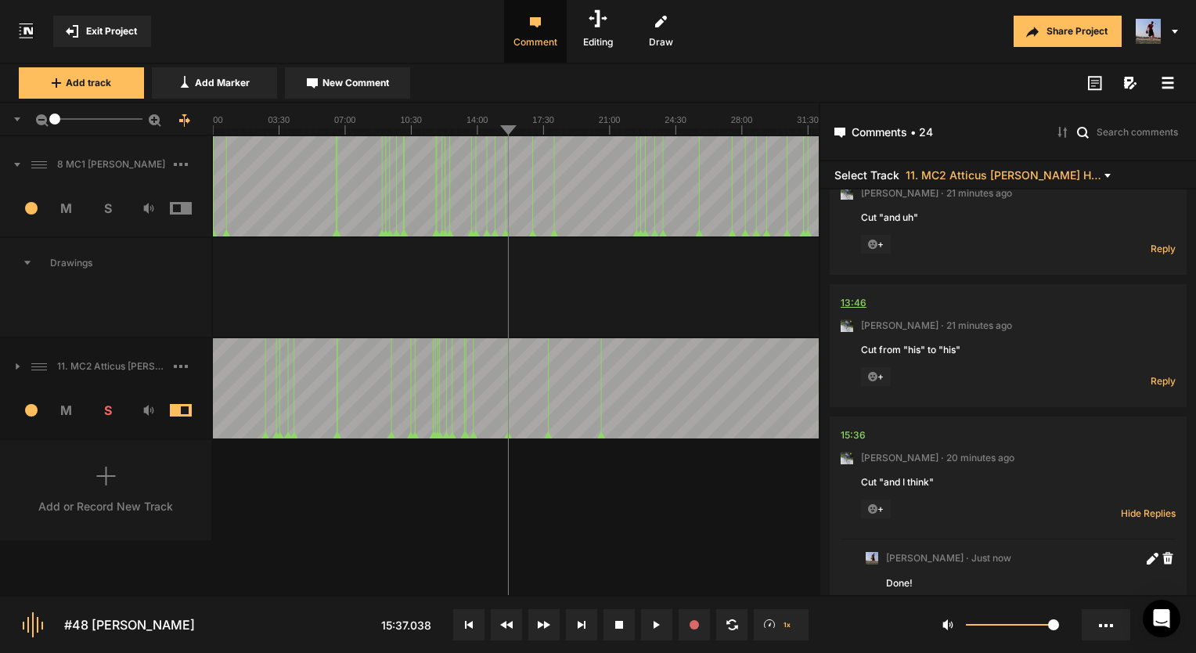
click at [861, 300] on div "13:46" at bounding box center [853, 303] width 26 height 16
click at [1157, 379] on span "Reply" at bounding box center [1162, 380] width 25 height 13
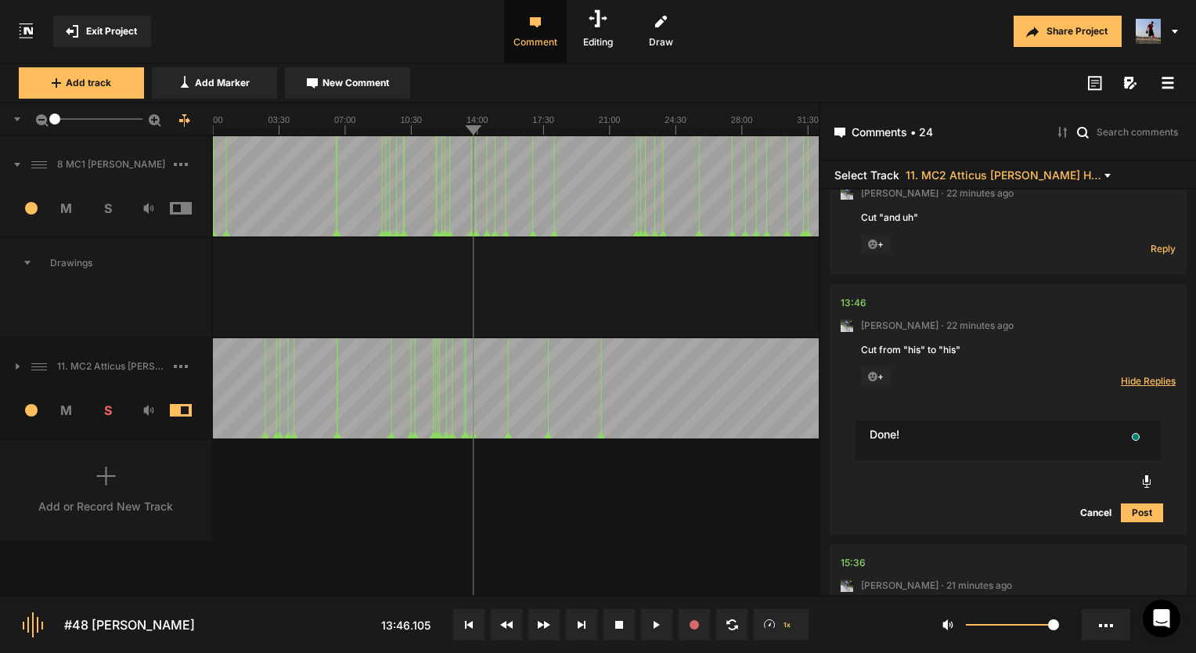
type textarea "Done!"
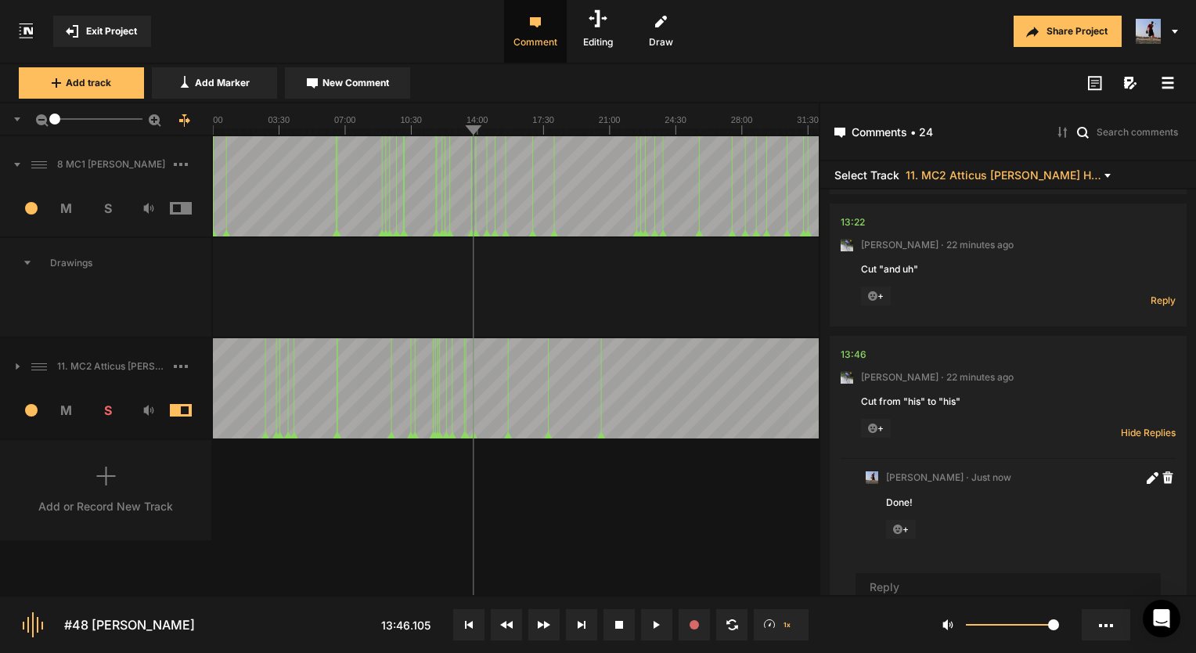
scroll to position [2240, 0]
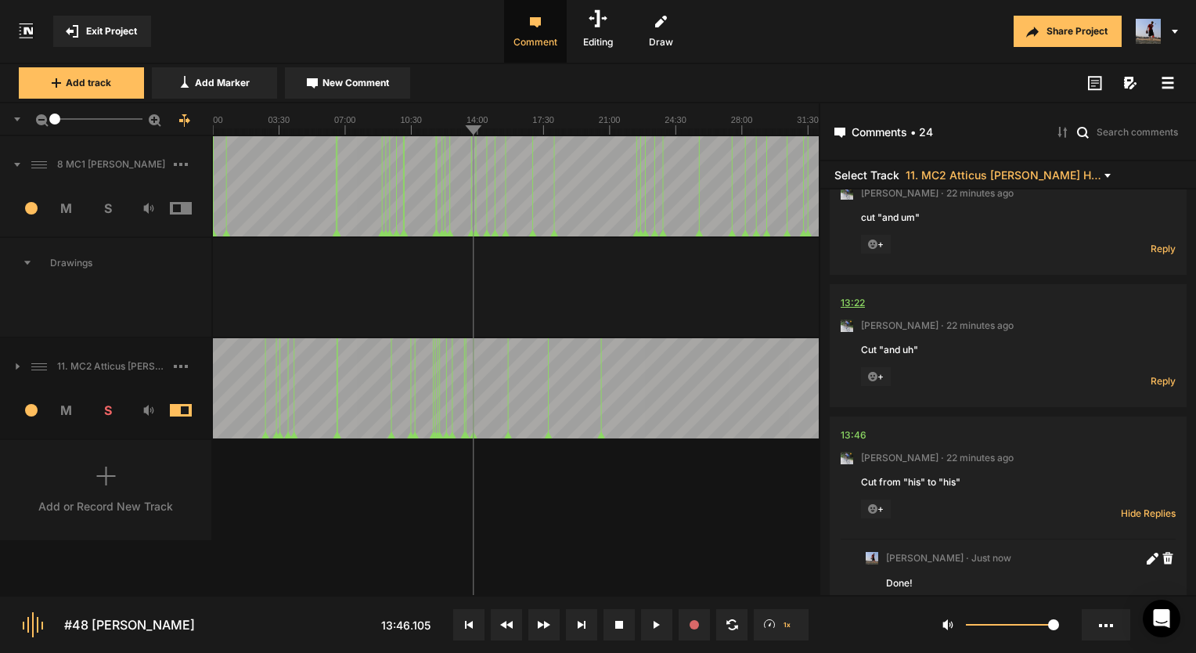
click at [861, 296] on div "13:22" at bounding box center [852, 303] width 24 height 16
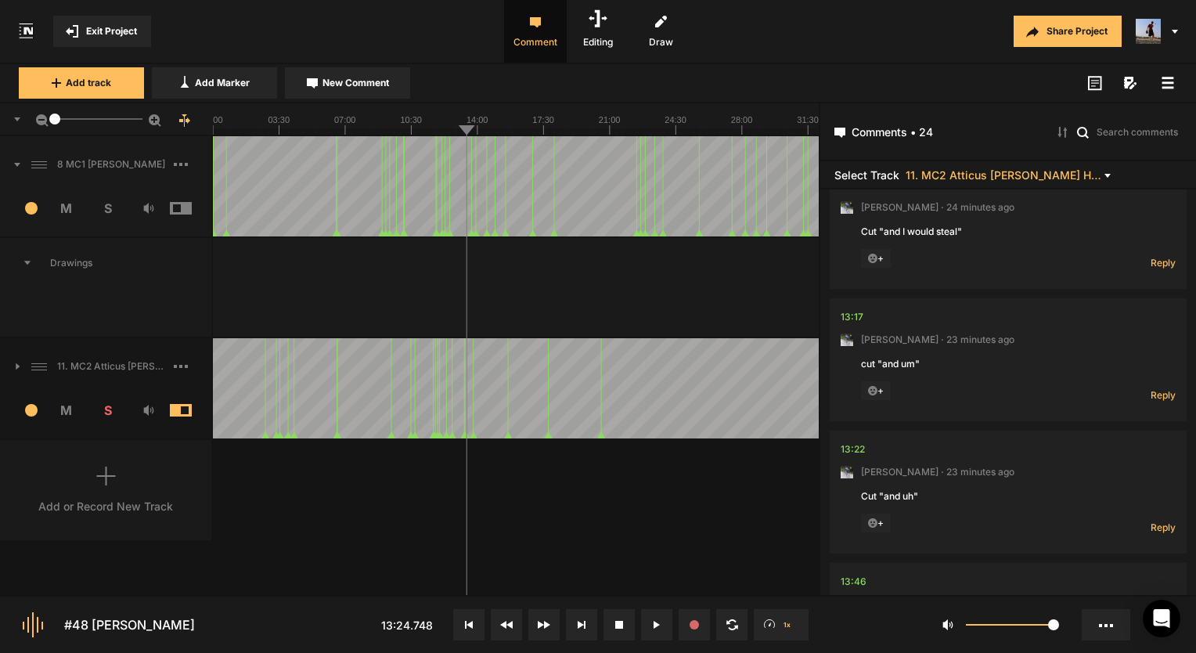
scroll to position [2083, 0]
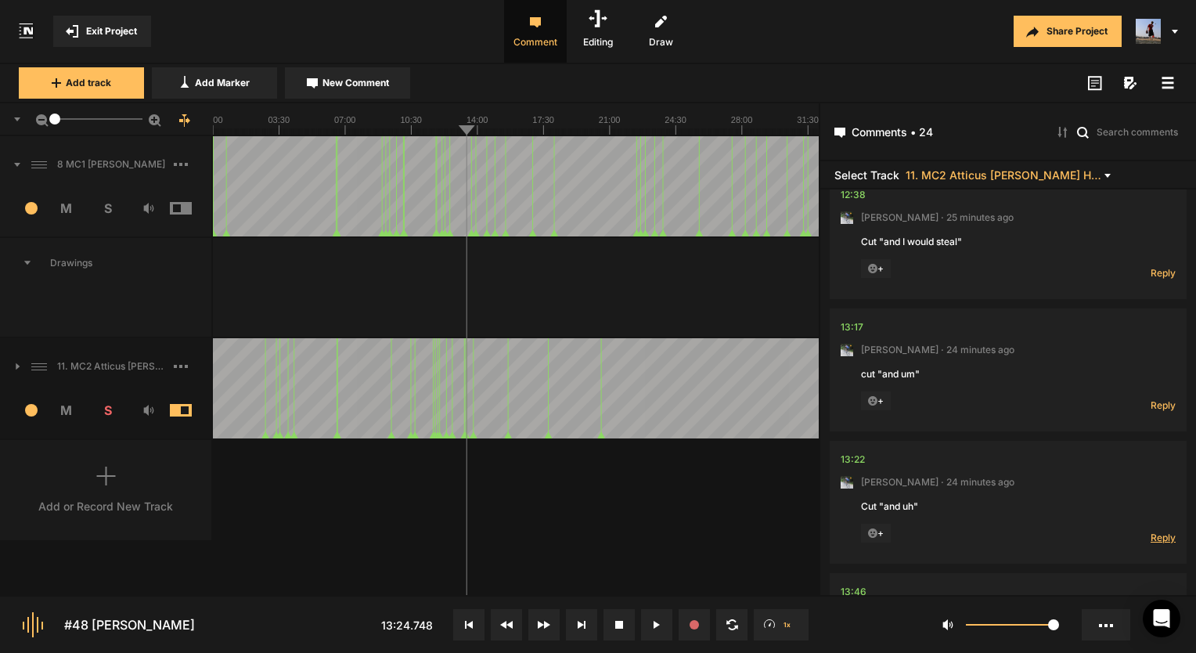
click at [1161, 537] on span "Reply" at bounding box center [1162, 537] width 25 height 13
type textarea "Cut!"
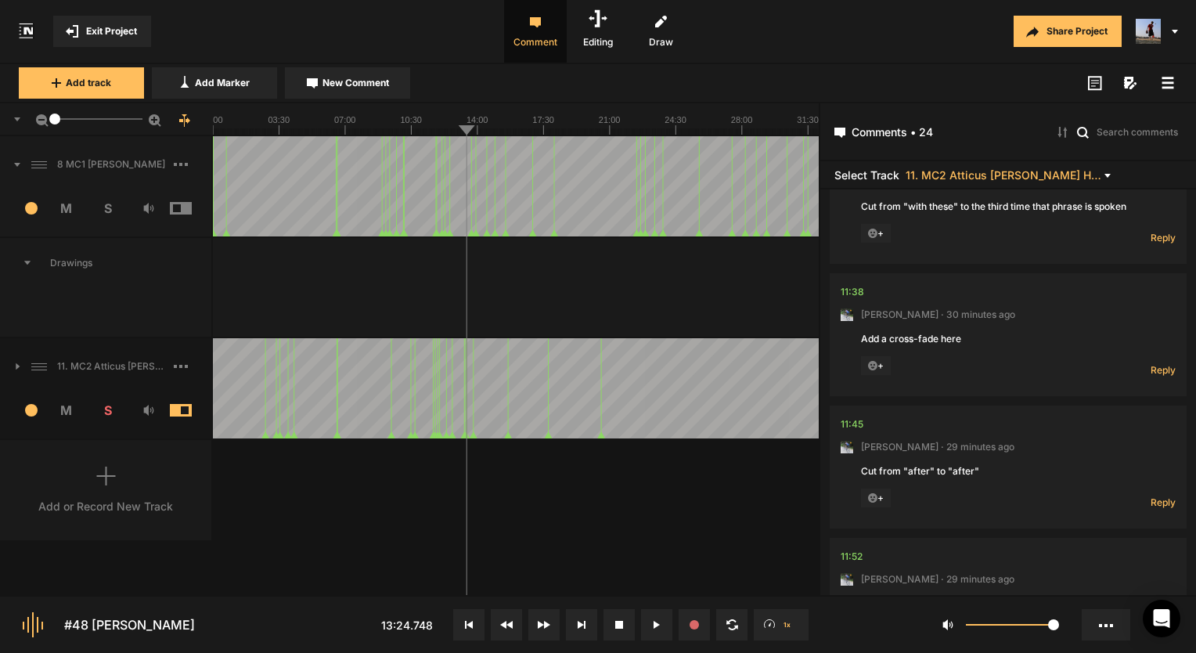
scroll to position [1168, 0]
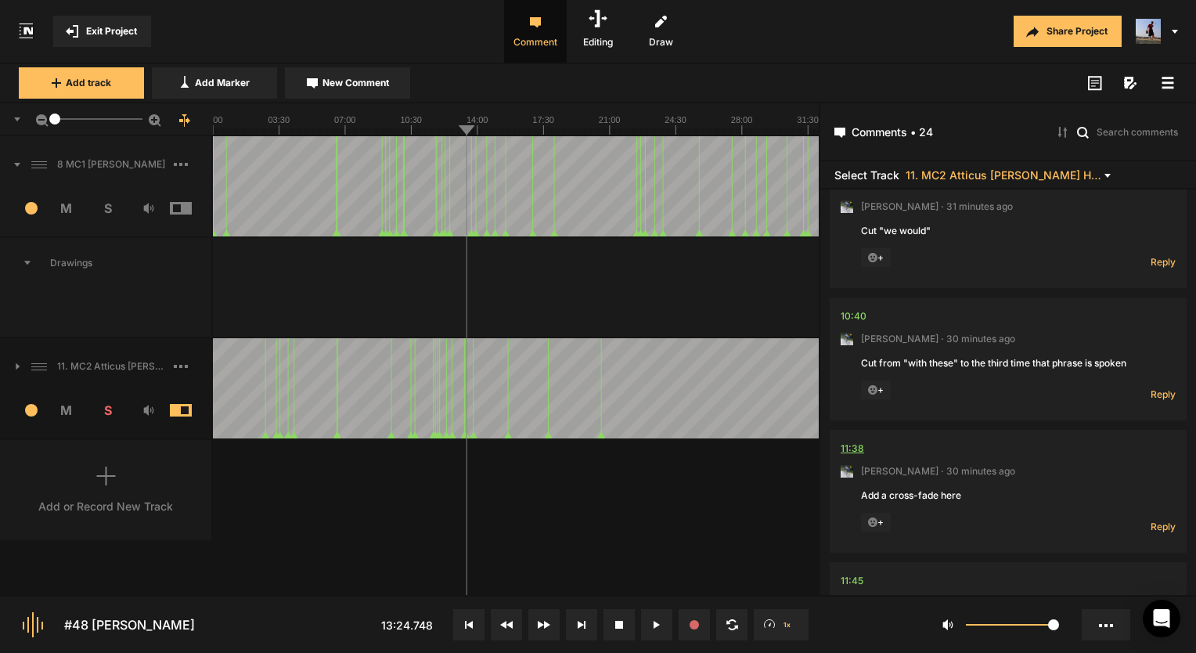
click at [845, 442] on div "11:38" at bounding box center [851, 449] width 23 height 16
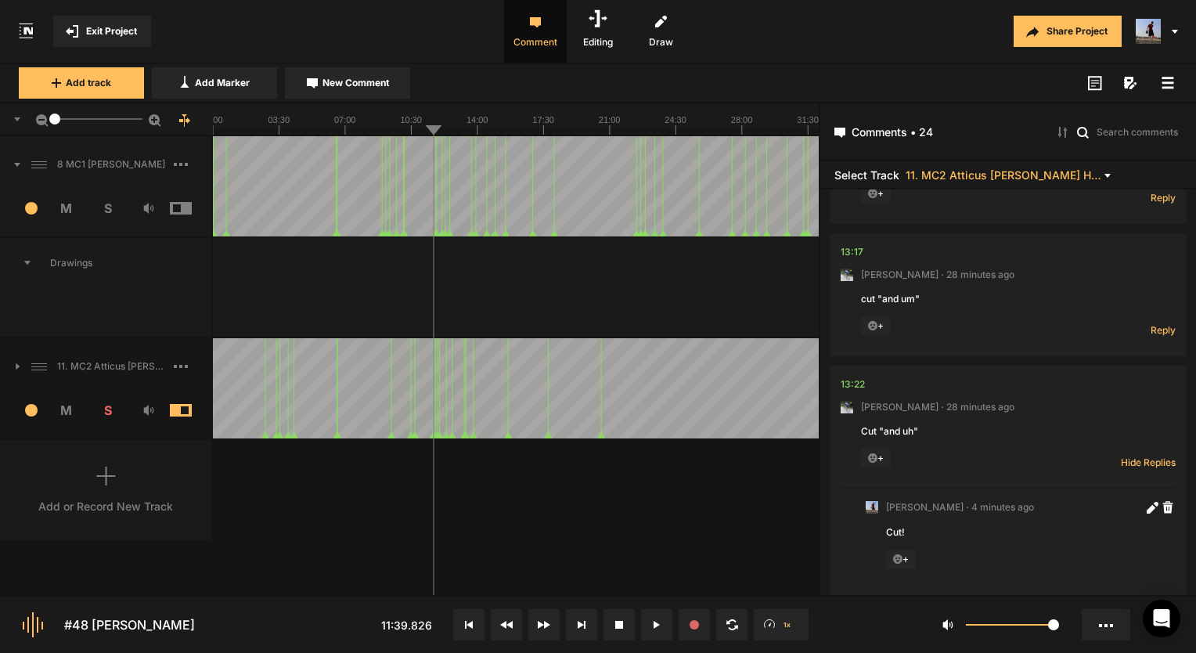
scroll to position [2186, 0]
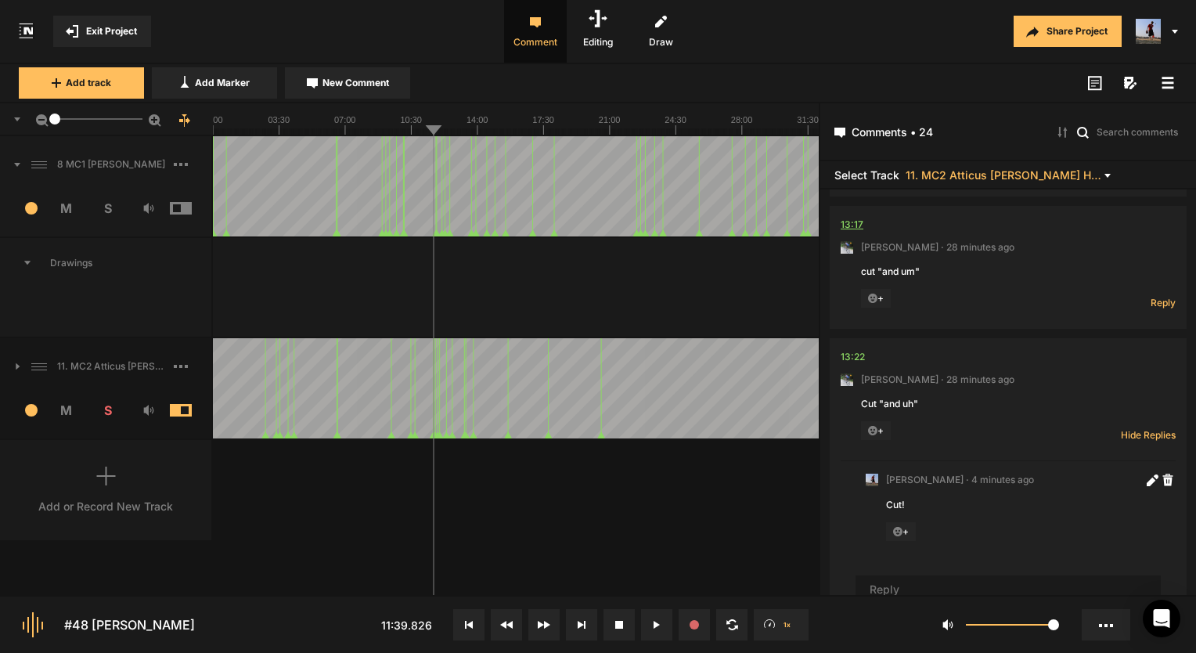
click at [846, 217] on div "13:17" at bounding box center [851, 225] width 23 height 16
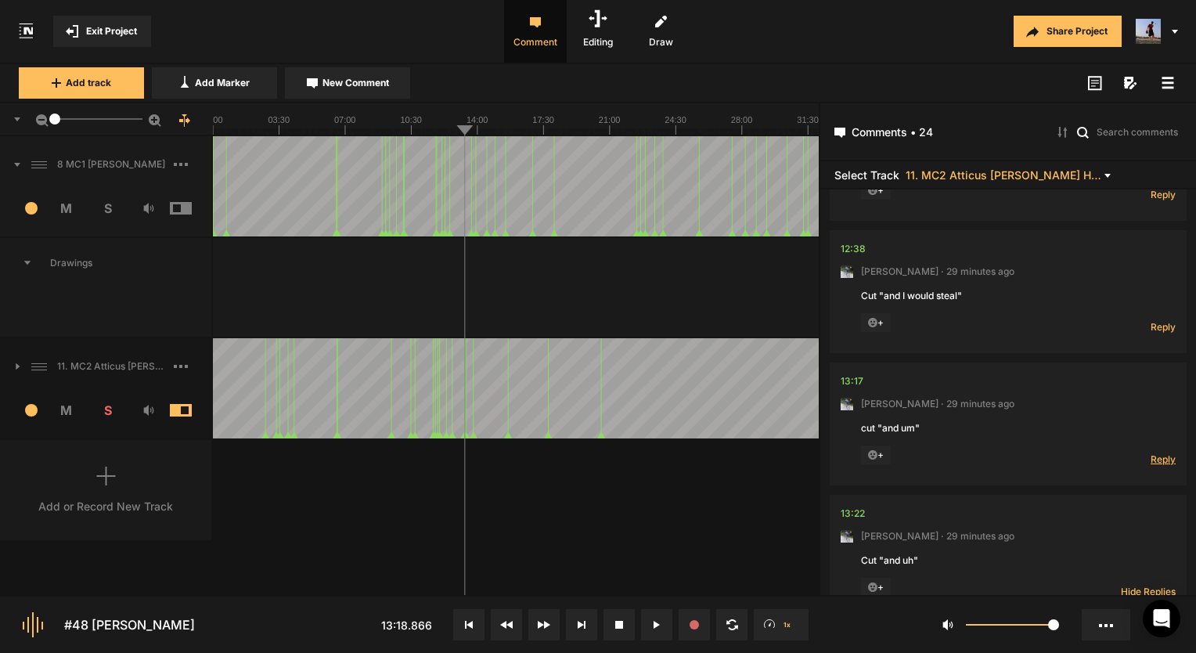
click at [1155, 457] on span "Reply" at bounding box center [1162, 458] width 25 height 13
type textarea "Cut!"
click at [858, 377] on div "12:38" at bounding box center [852, 381] width 25 height 16
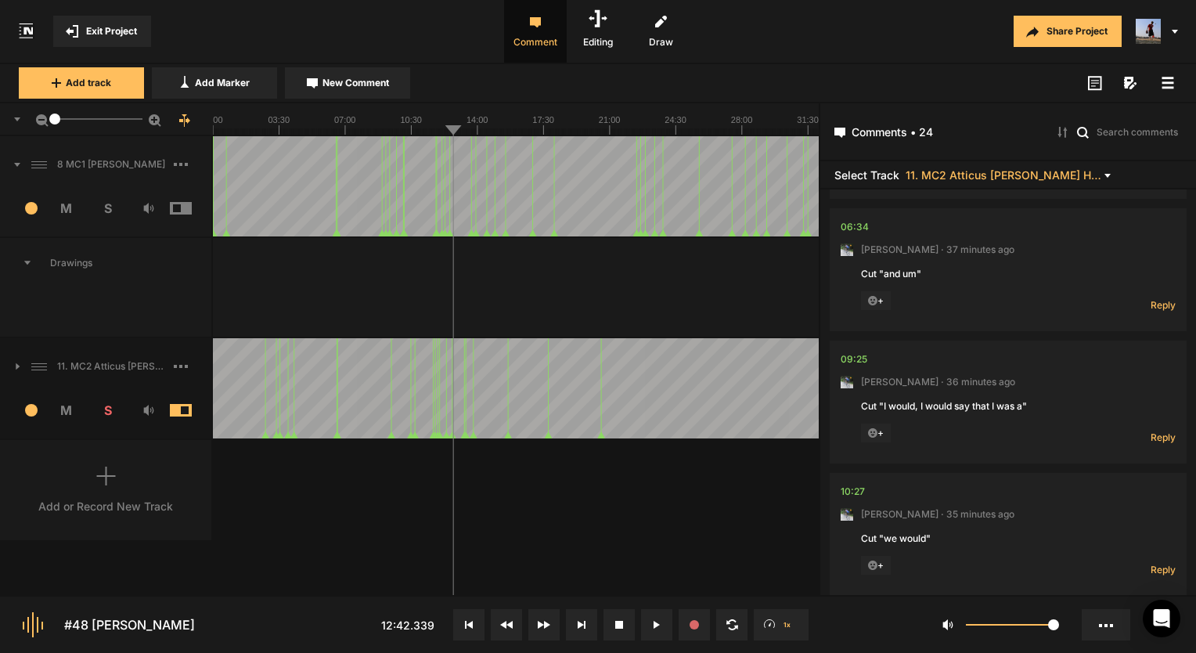
scroll to position [1096, 0]
